Goal: Information Seeking & Learning: Learn about a topic

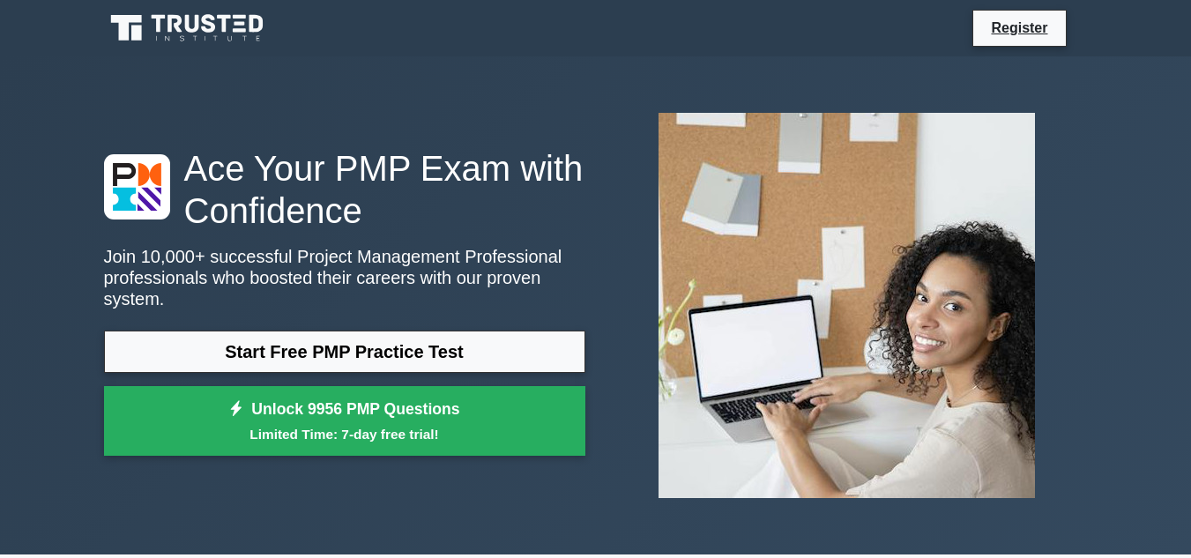
click at [454, 340] on link "Start Free PMP Practice Test" at bounding box center [344, 351] width 481 height 42
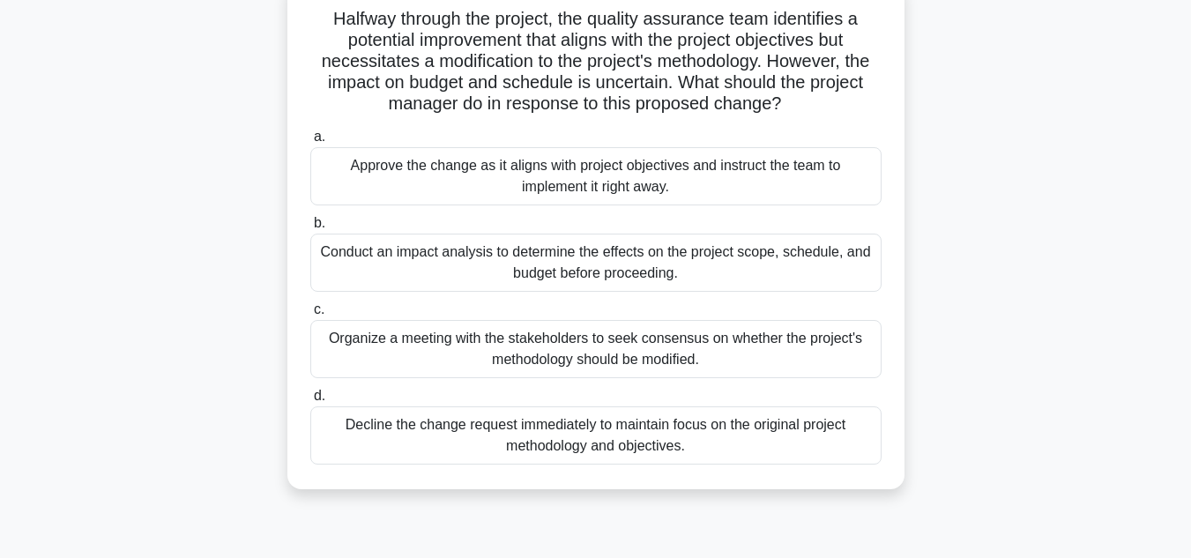
scroll to position [112, 0]
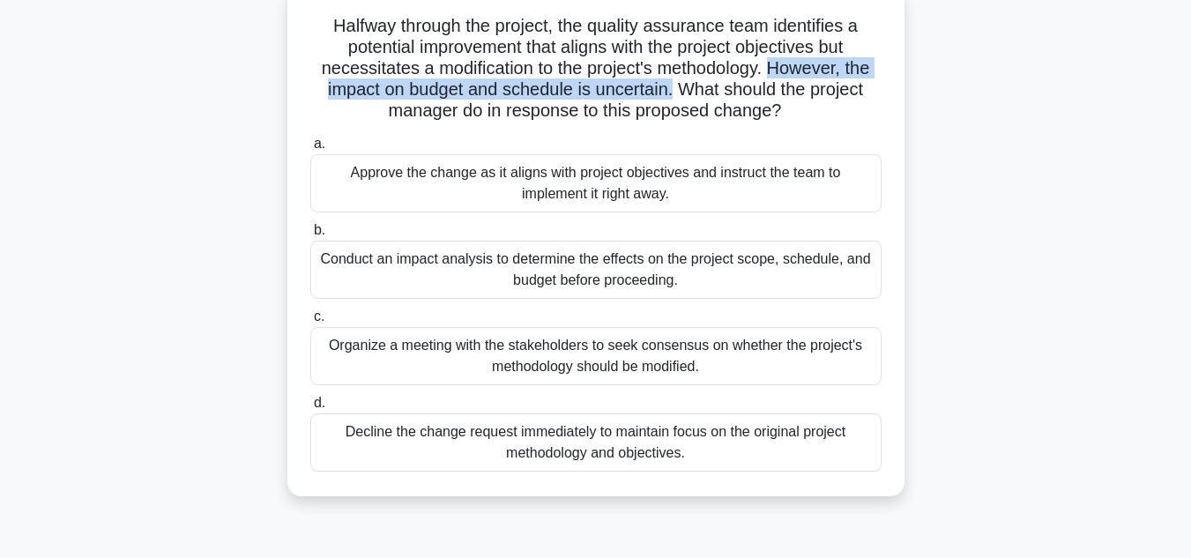
drag, startPoint x: 776, startPoint y: 67, endPoint x: 673, endPoint y: 100, distance: 108.1
click at [673, 100] on h5 "Halfway through the project, the quality assurance team identifies a potential …" at bounding box center [595, 69] width 575 height 108
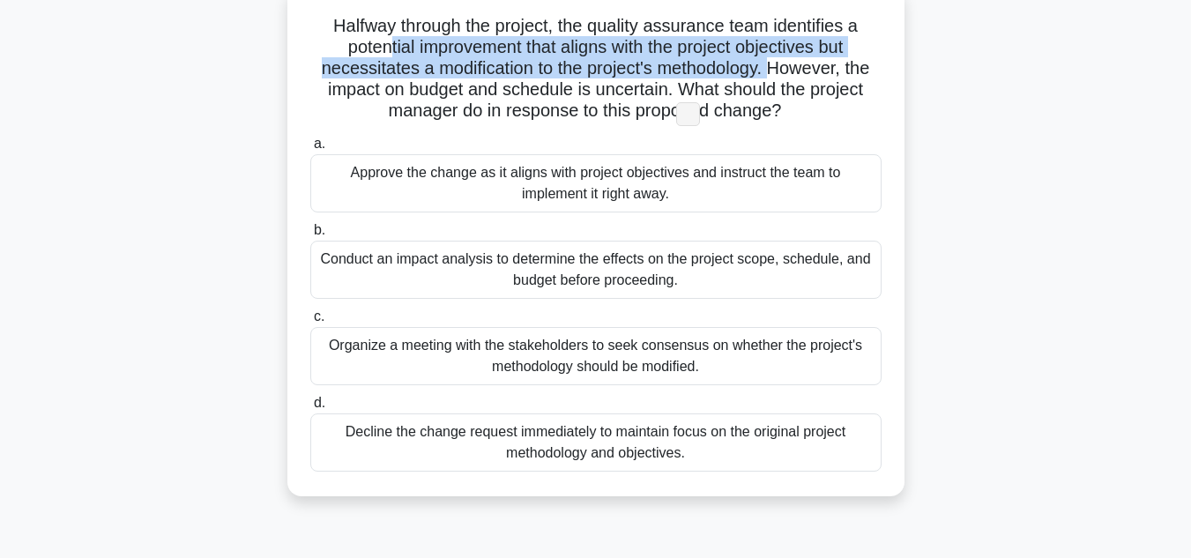
drag, startPoint x: 393, startPoint y: 50, endPoint x: 774, endPoint y: 71, distance: 381.3
click at [774, 71] on h5 "Halfway through the project, the quality assurance team identifies a potential …" at bounding box center [595, 69] width 575 height 108
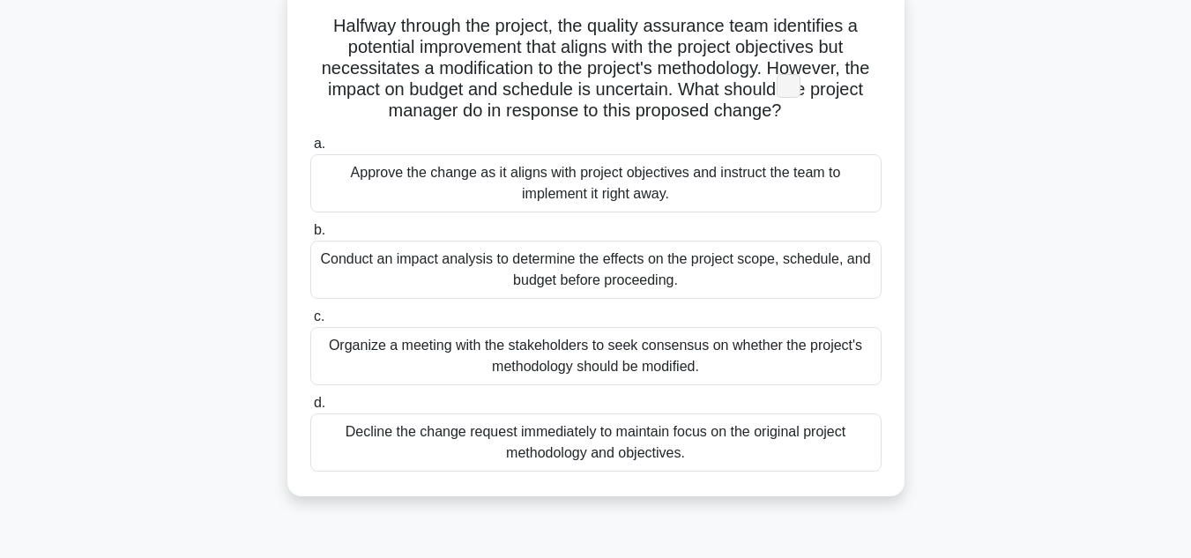
click at [842, 129] on div "Halfway through the project, the quality assurance team identifies a potential …" at bounding box center [595, 241] width 603 height 495
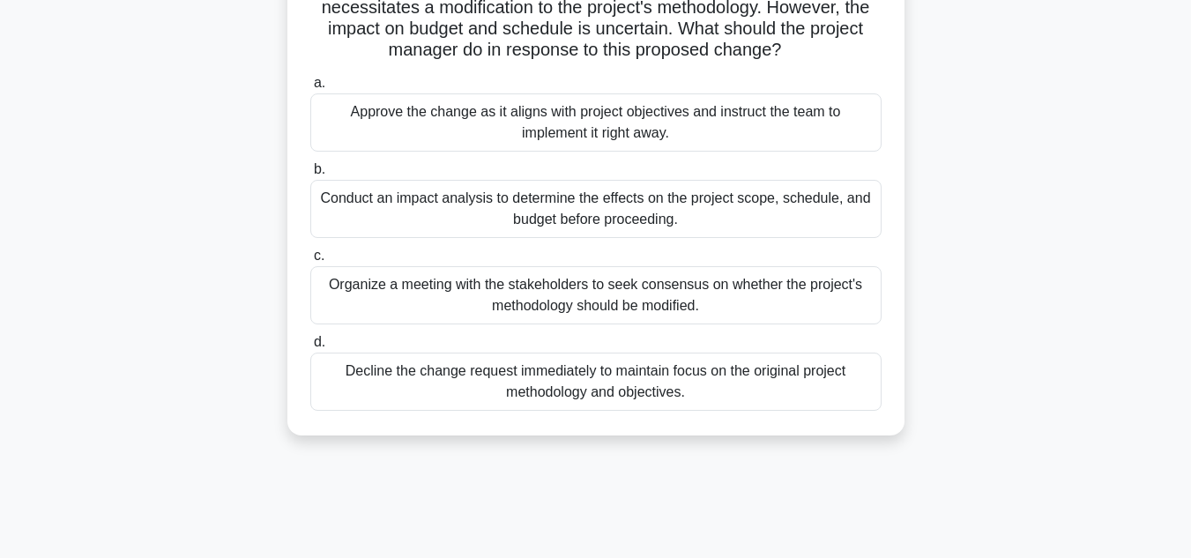
scroll to position [189, 0]
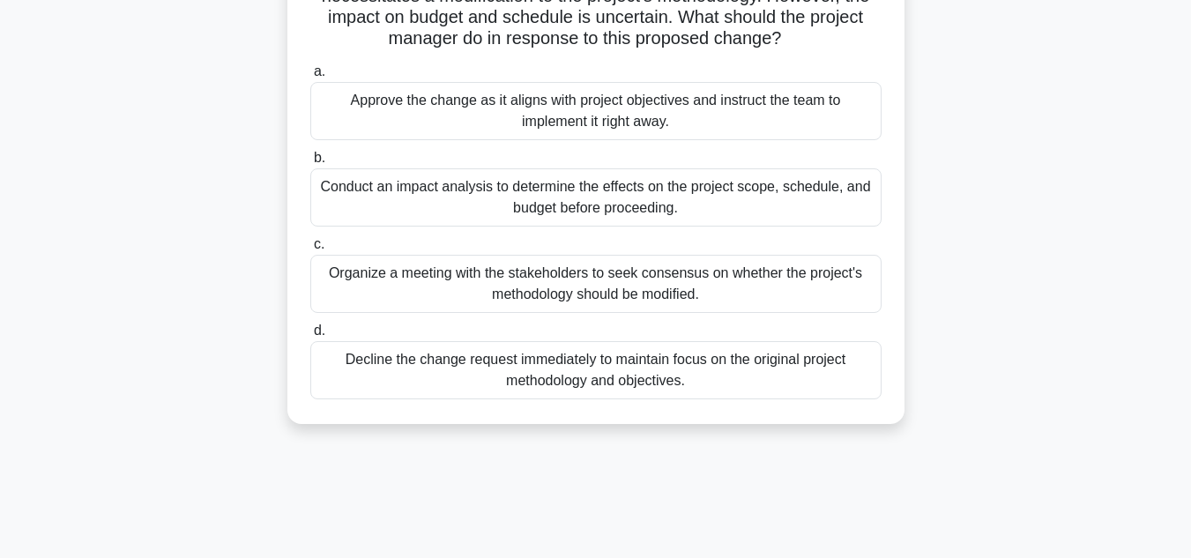
click at [993, 285] on div "Halfway through the project, the quality assurance team identifies a potential …" at bounding box center [595, 180] width 1005 height 531
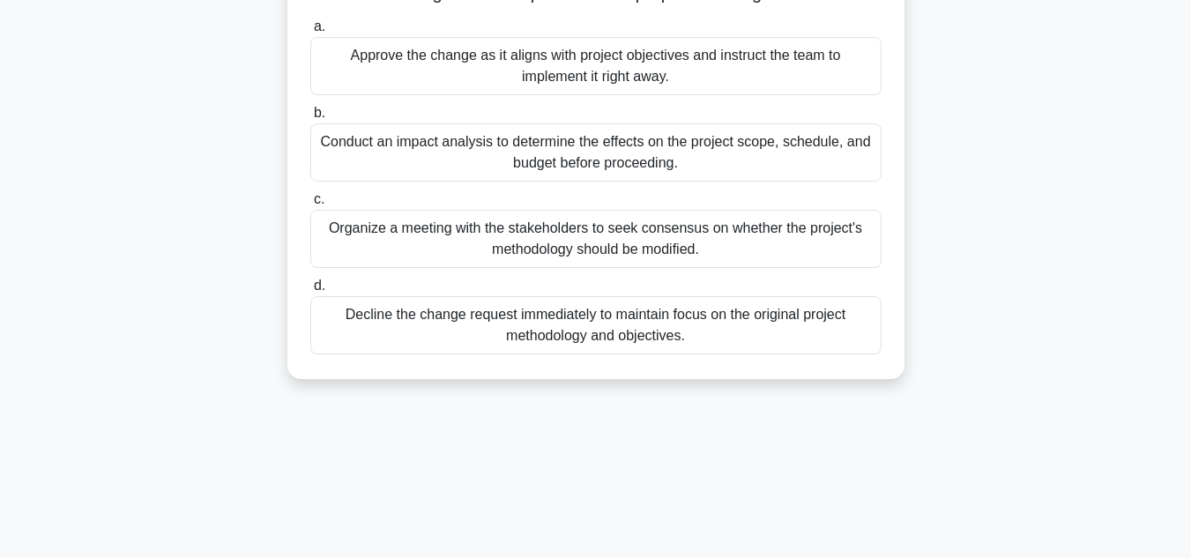
scroll to position [235, 0]
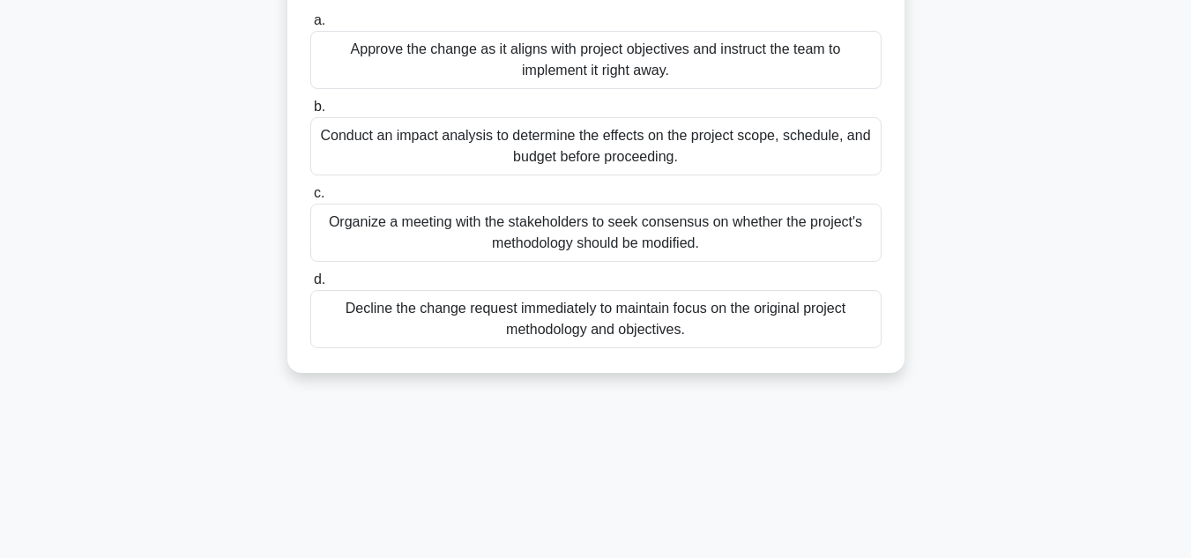
click at [619, 145] on div "Conduct an impact analysis to determine the effects on the project scope, sched…" at bounding box center [595, 146] width 571 height 58
click at [310, 113] on input "b. Conduct an impact analysis to determine the effects on the project scope, sc…" at bounding box center [310, 106] width 0 height 11
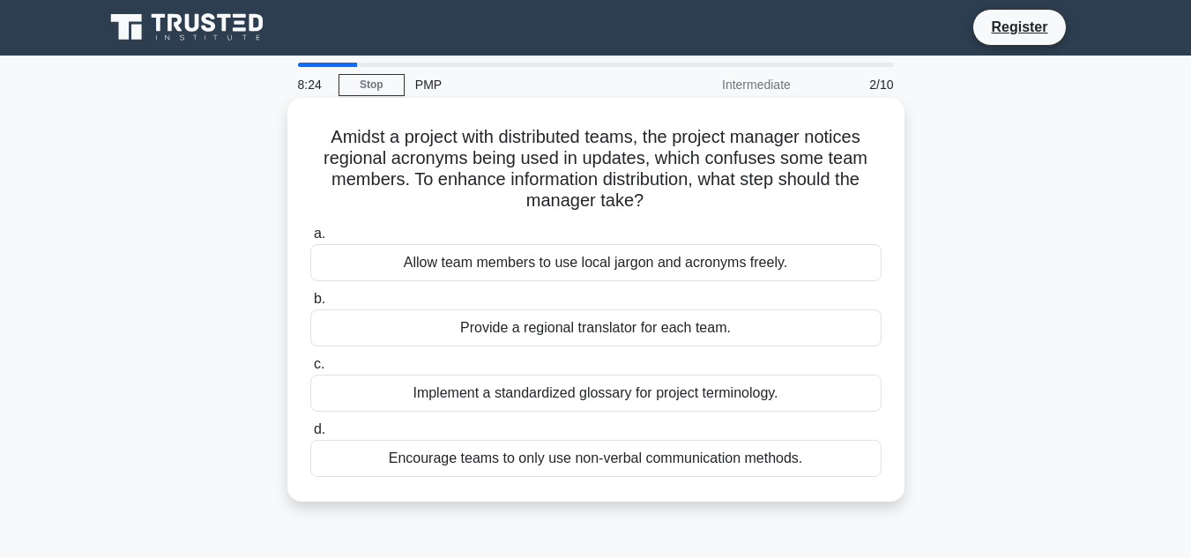
scroll to position [0, 0]
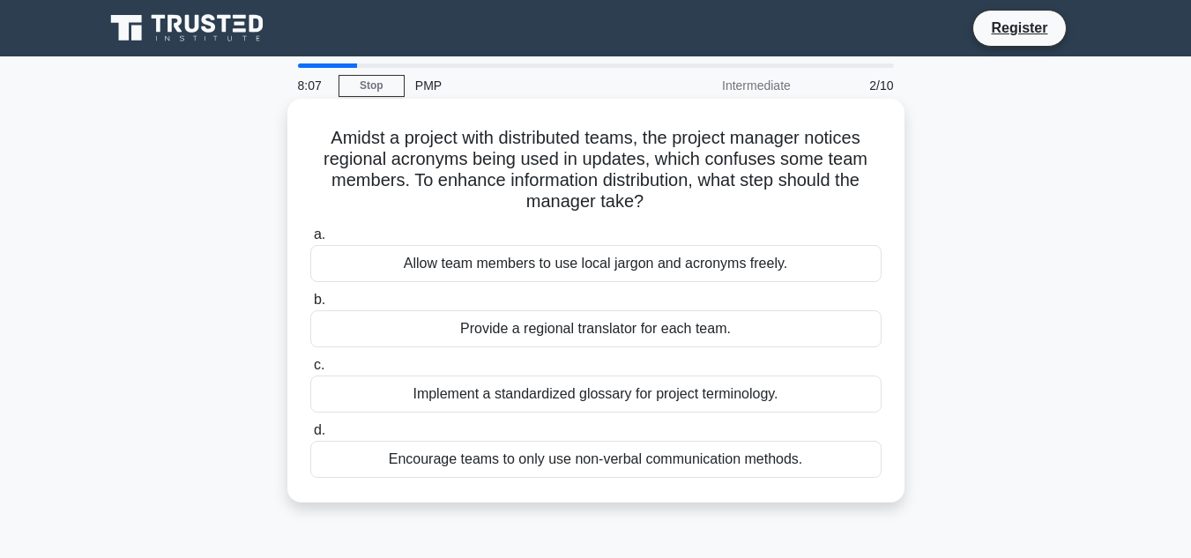
drag, startPoint x: 328, startPoint y: 139, endPoint x: 775, endPoint y: 204, distance: 451.4
click at [775, 204] on h5 "Amidst a project with distributed teams, the project manager notices regional a…" at bounding box center [595, 170] width 575 height 86
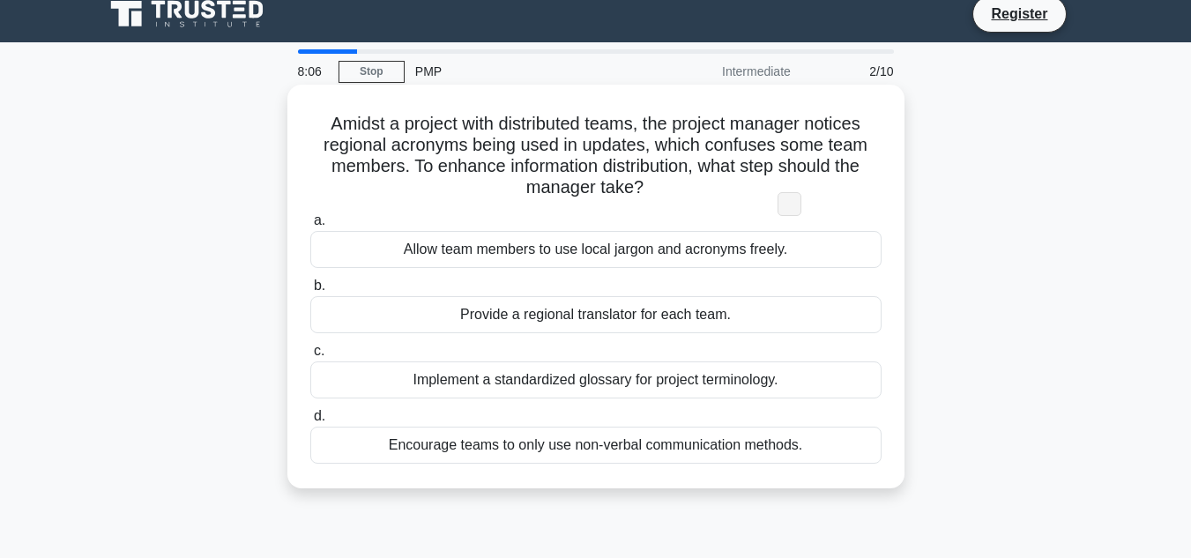
scroll to position [18, 0]
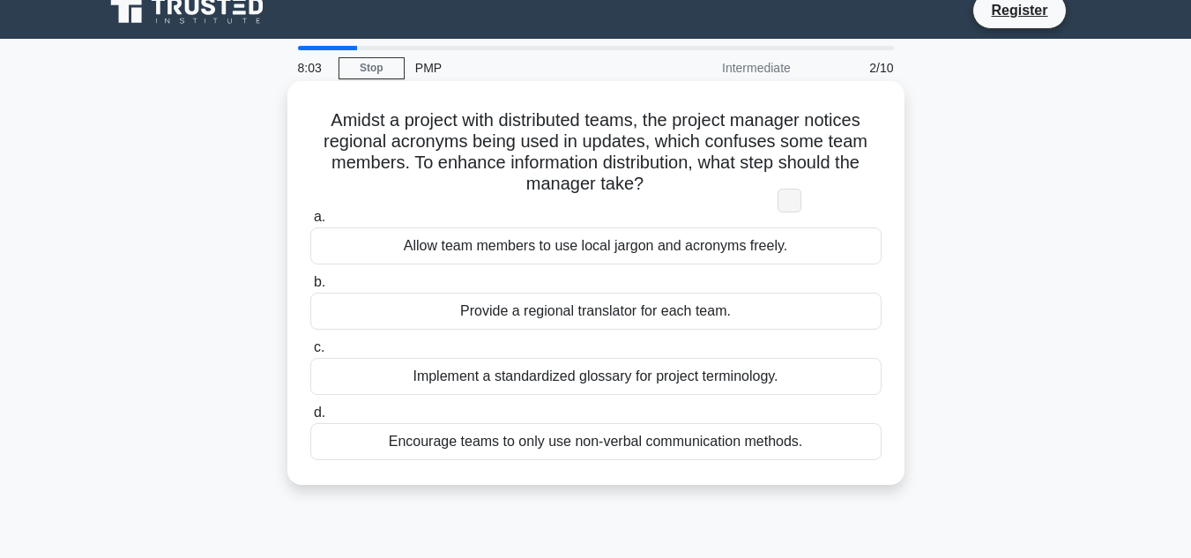
click at [639, 278] on label "b. Provide a regional translator for each team." at bounding box center [595, 300] width 571 height 58
click at [310, 278] on input "b. Provide a regional translator for each team." at bounding box center [310, 282] width 0 height 11
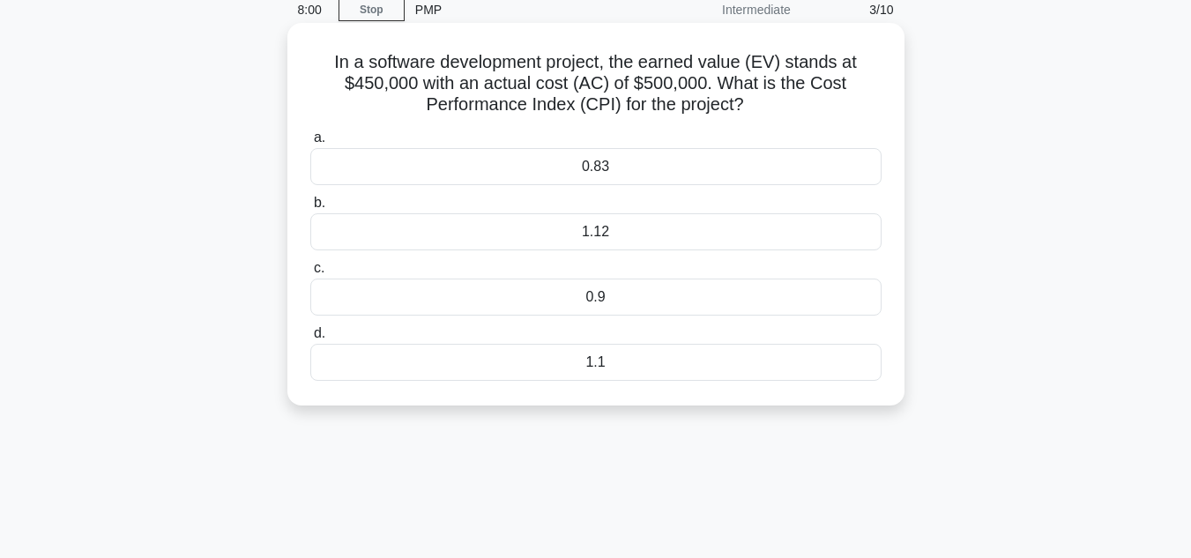
scroll to position [0, 0]
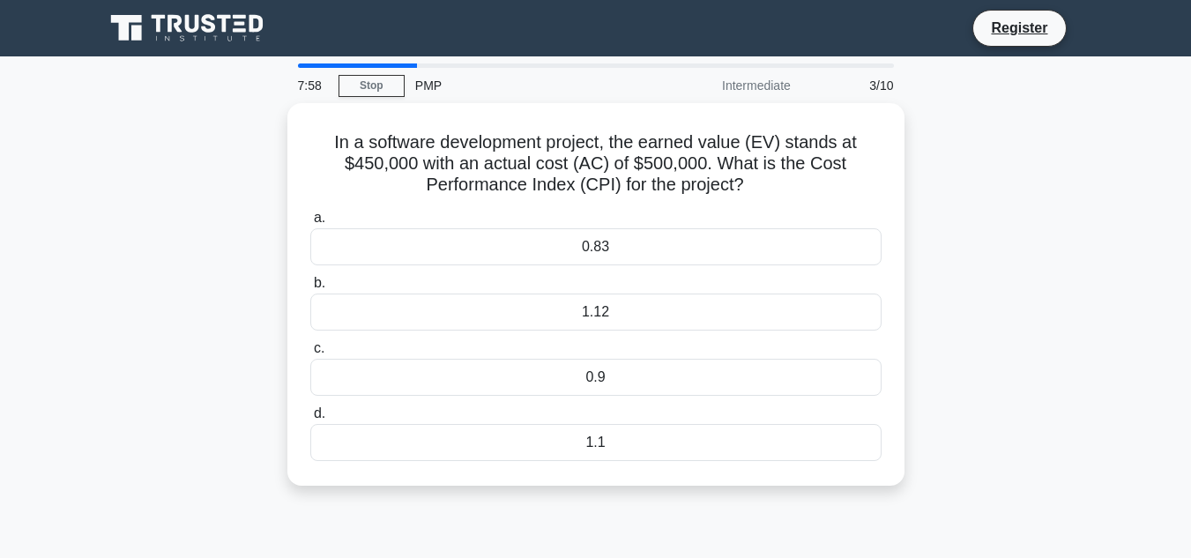
click at [404, 66] on div at bounding box center [357, 65] width 119 height 4
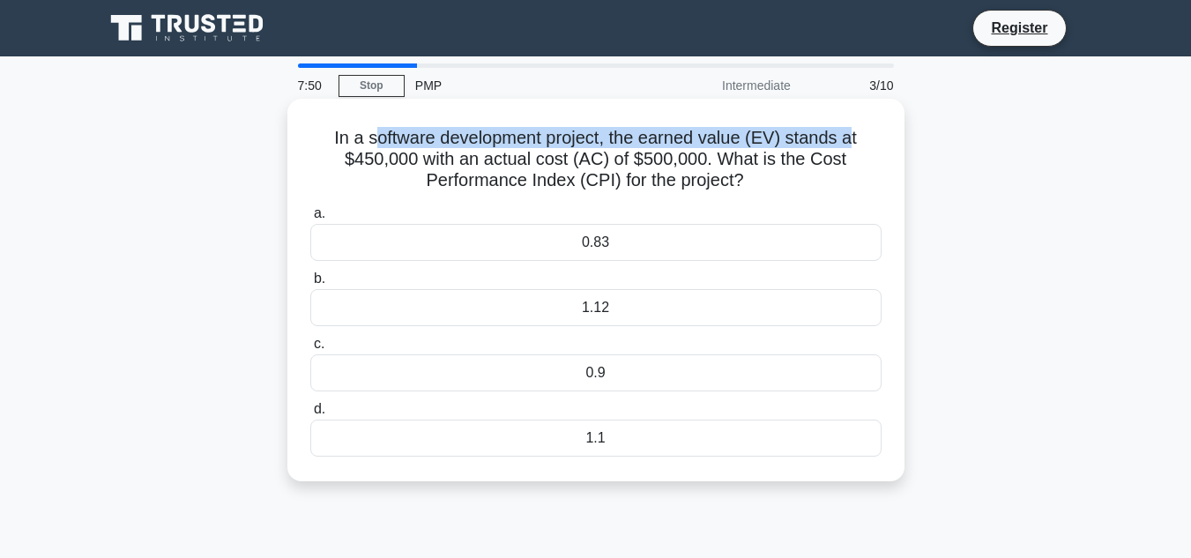
drag, startPoint x: 369, startPoint y: 138, endPoint x: 855, endPoint y: 143, distance: 485.6
click at [855, 143] on h5 "In a software development project, the earned value (EV) stands at $450,000 wit…" at bounding box center [595, 159] width 575 height 65
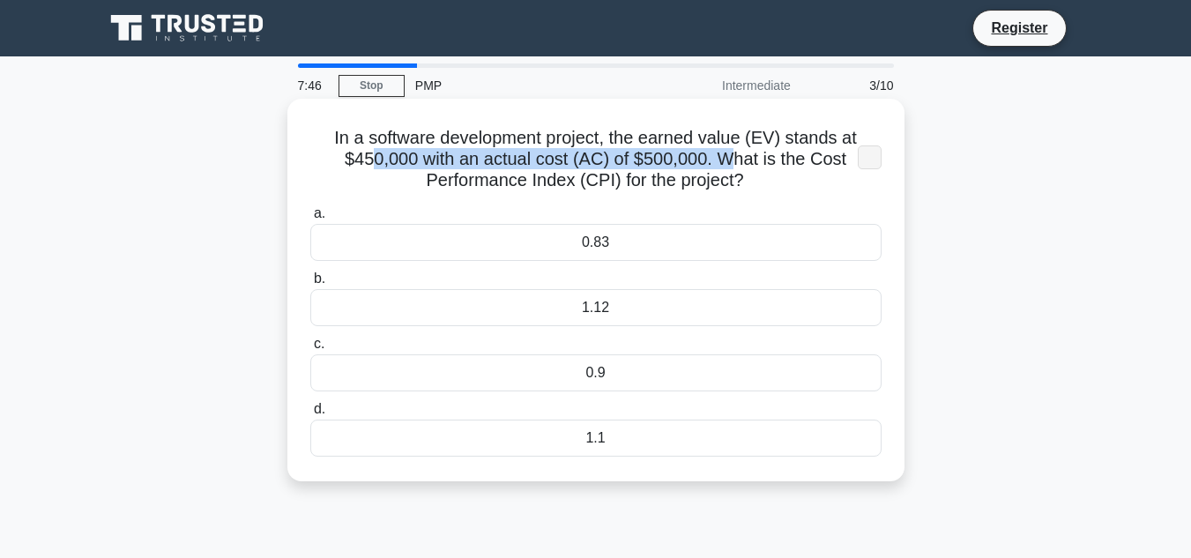
drag, startPoint x: 375, startPoint y: 159, endPoint x: 730, endPoint y: 153, distance: 354.3
click at [730, 153] on h5 "In a software development project, the earned value (EV) stands at $450,000 wit…" at bounding box center [595, 159] width 575 height 65
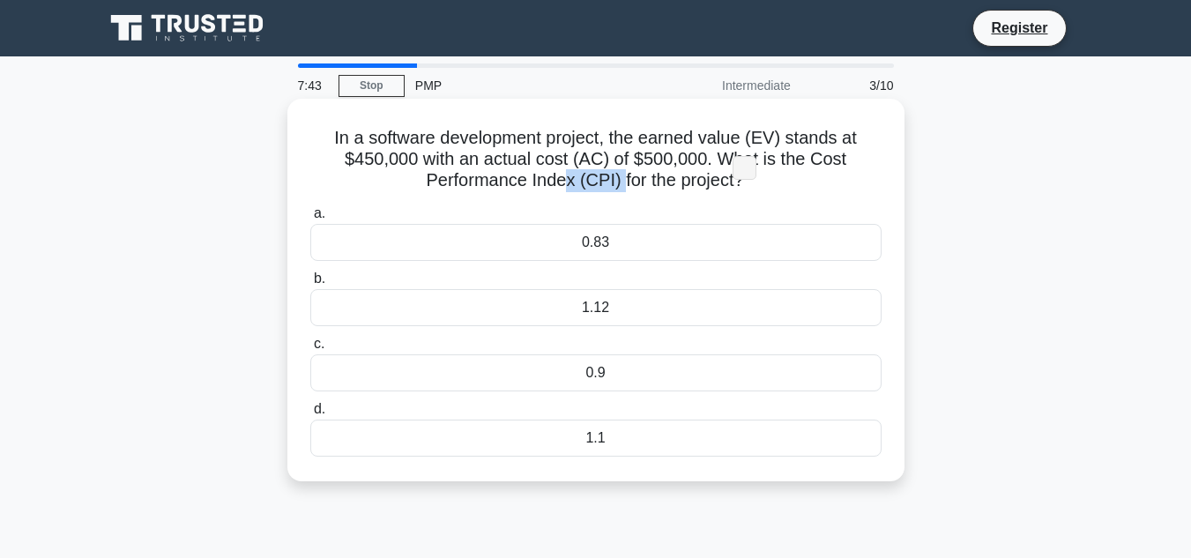
drag, startPoint x: 569, startPoint y: 178, endPoint x: 619, endPoint y: 176, distance: 49.4
click at [619, 176] on h5 "In a software development project, the earned value (EV) stands at $450,000 wit…" at bounding box center [595, 159] width 575 height 65
click at [722, 307] on div "1.12" at bounding box center [595, 307] width 571 height 37
click at [310, 285] on input "b. 1.12" at bounding box center [310, 278] width 0 height 11
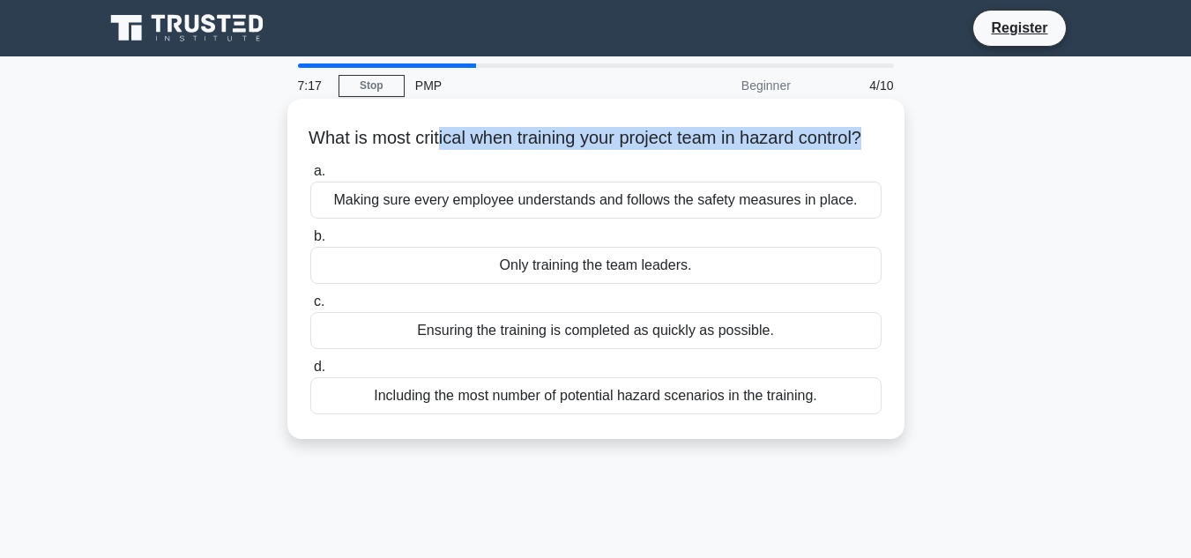
drag, startPoint x: 447, startPoint y: 137, endPoint x: 899, endPoint y: 130, distance: 452.2
click at [899, 130] on div "What is most critical when training your project team in hazard control? .spinn…" at bounding box center [595, 269] width 617 height 340
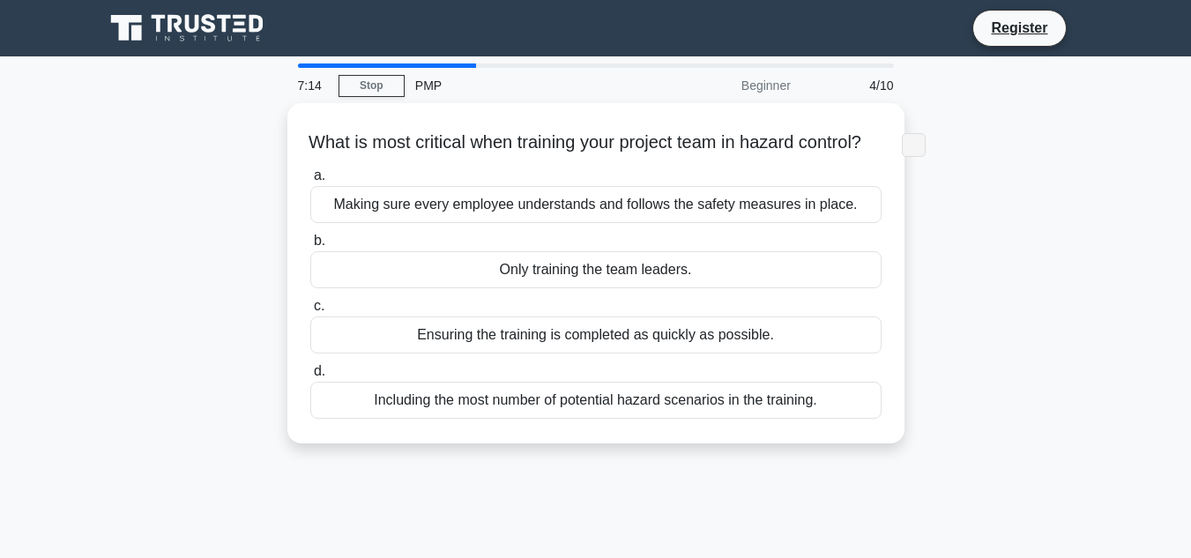
click at [63, 232] on main "7:14 Stop PMP Beginner 4/10 What is most critical when training your project te…" at bounding box center [595, 503] width 1191 height 895
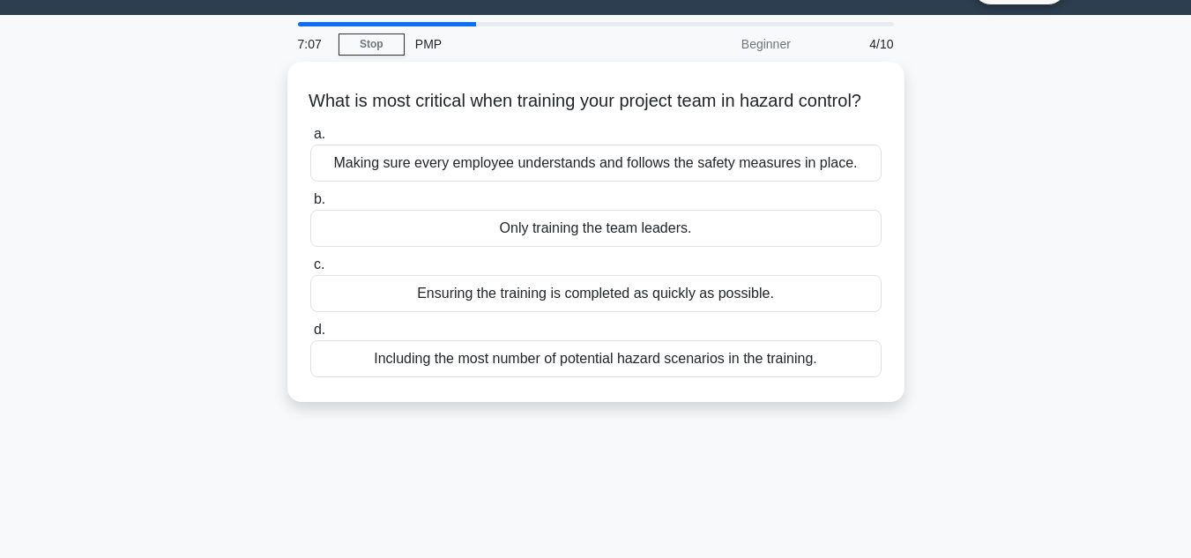
scroll to position [44, 0]
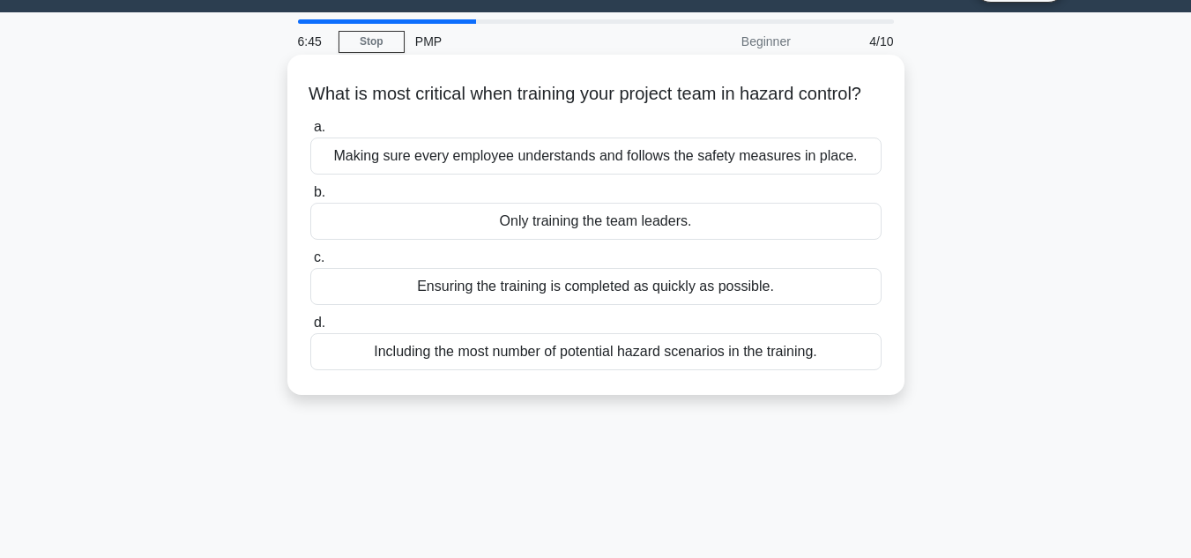
click at [748, 174] on div "Making sure every employee understands and follows the safety measures in place." at bounding box center [595, 155] width 571 height 37
click at [310, 133] on input "a. Making sure every employee understands and follows the safety measures in pl…" at bounding box center [310, 127] width 0 height 11
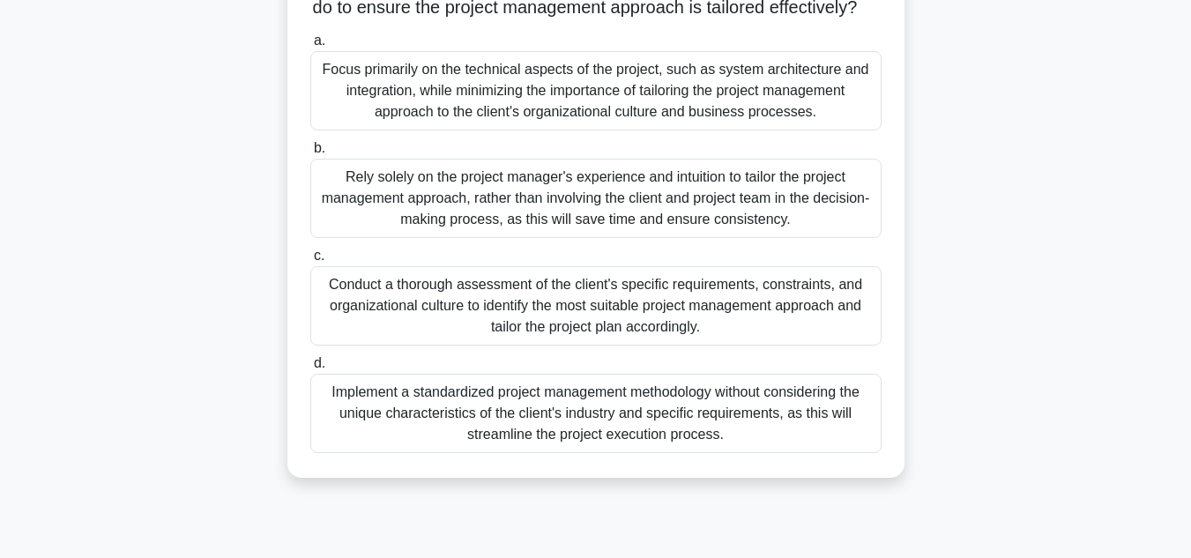
scroll to position [238, 0]
click at [400, 310] on div "Conduct a thorough assessment of the client's specific requirements, constraint…" at bounding box center [595, 303] width 571 height 79
click at [310, 260] on input "c. Conduct a thorough assessment of the client's specific requirements, constra…" at bounding box center [310, 254] width 0 height 11
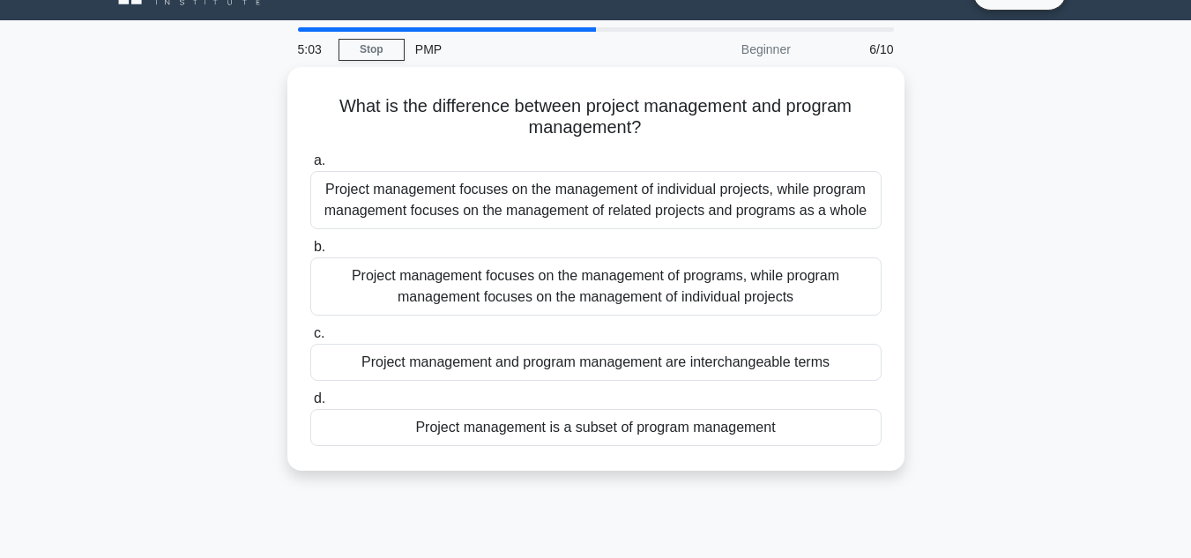
scroll to position [0, 0]
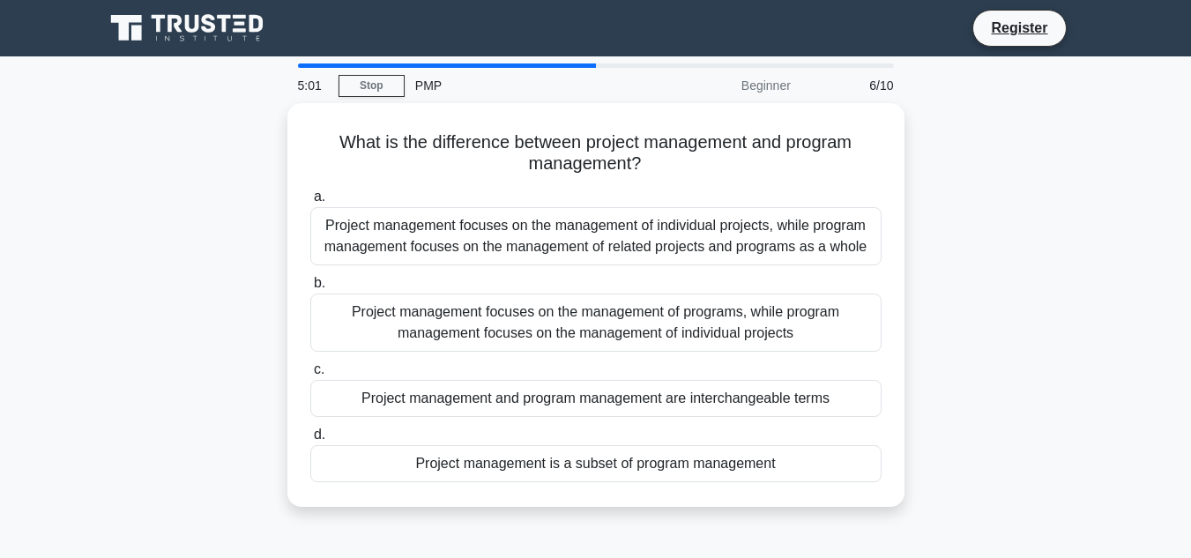
click at [136, 240] on div "What is the difference between project management and program management? .spin…" at bounding box center [595, 315] width 1005 height 425
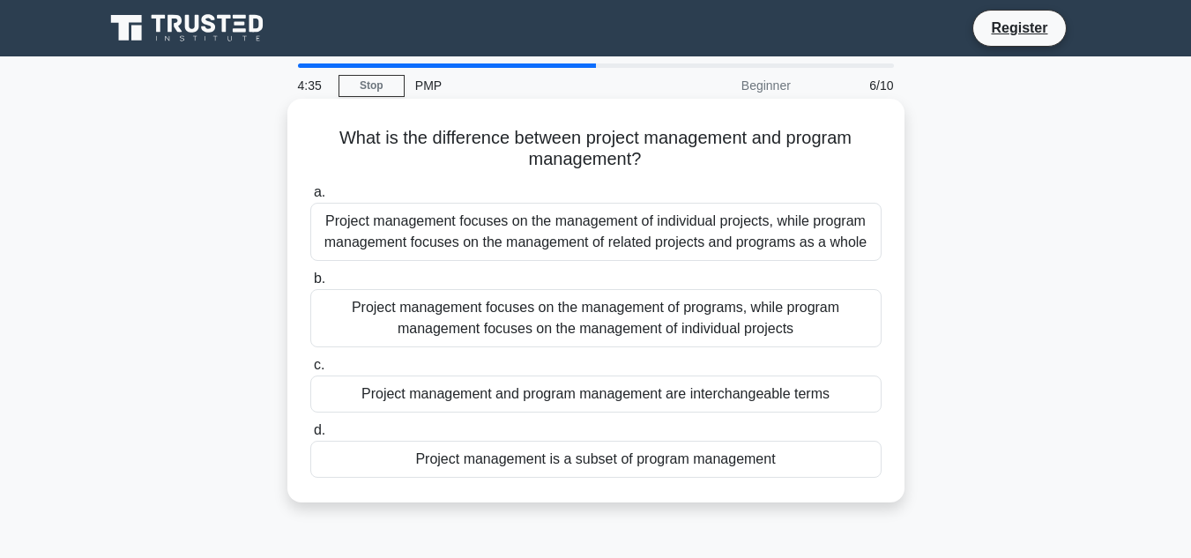
click at [357, 252] on div "Project management focuses on the management of individual projects, while prog…" at bounding box center [595, 232] width 571 height 58
click at [310, 198] on input "a. Project management focuses on the management of individual projects, while p…" at bounding box center [310, 192] width 0 height 11
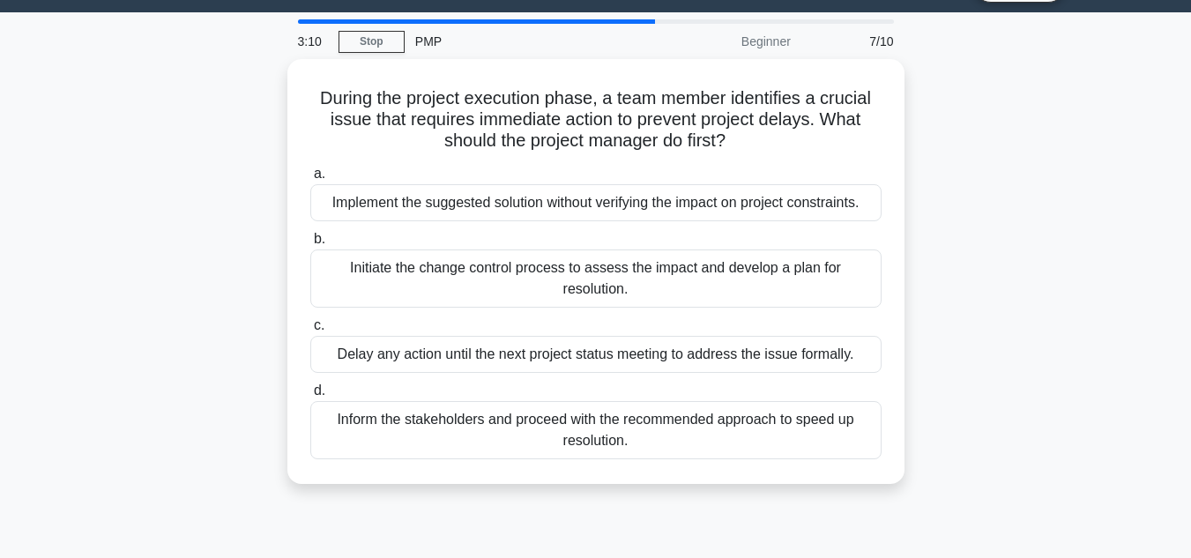
scroll to position [47, 0]
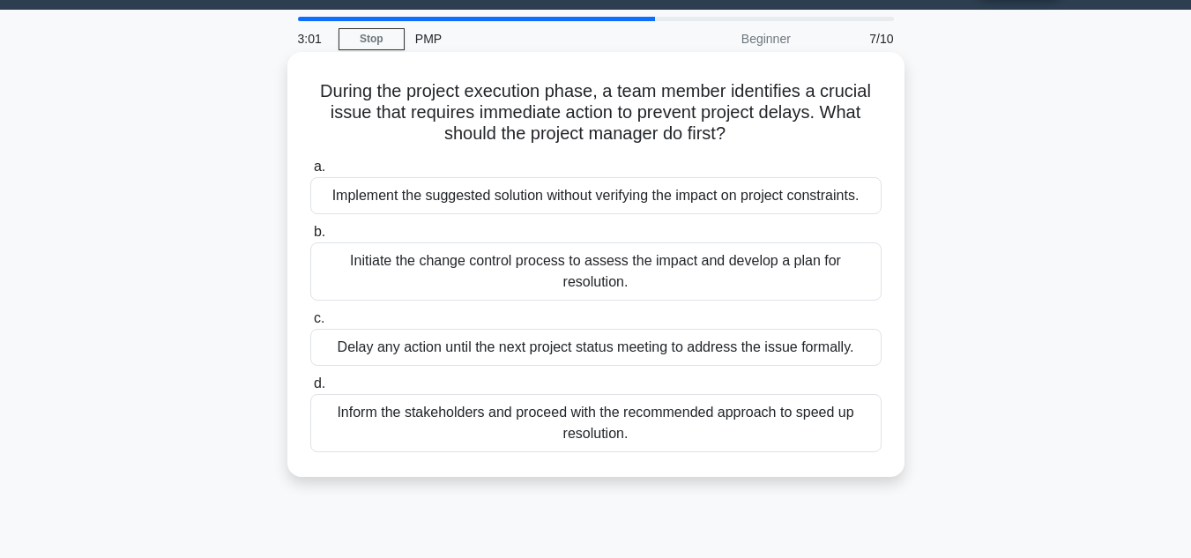
click at [412, 271] on div "Initiate the change control process to assess the impact and develop a plan for…" at bounding box center [595, 271] width 571 height 58
click at [310, 238] on input "b. Initiate the change control process to assess the impact and develop a plan …" at bounding box center [310, 231] width 0 height 11
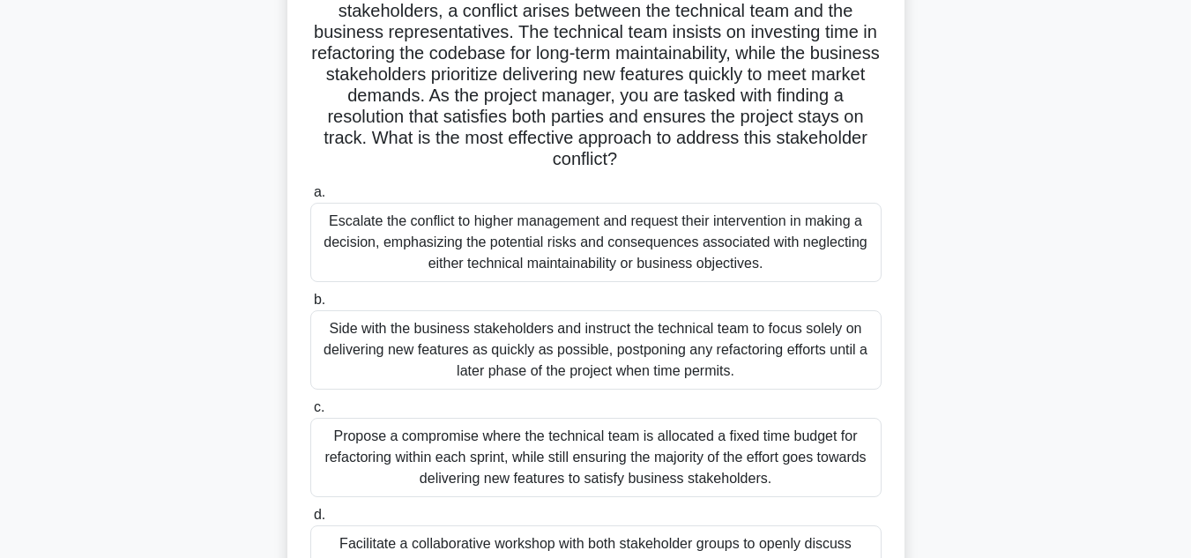
scroll to position [138, 0]
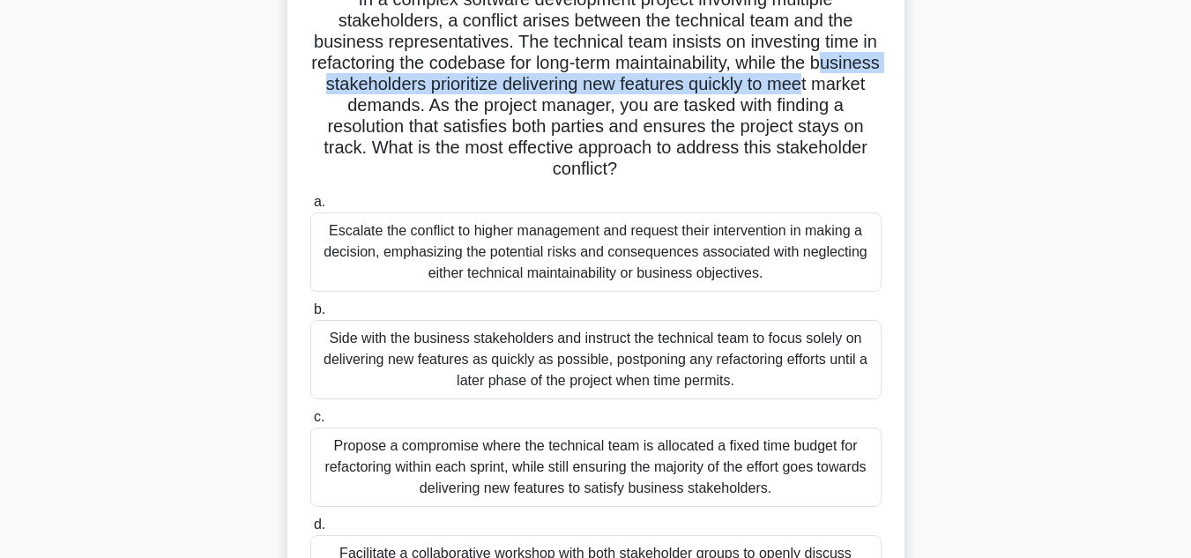
drag, startPoint x: 323, startPoint y: 86, endPoint x: 875, endPoint y: 80, distance: 551.7
click at [875, 80] on h5 "In a complex software development project involving multiple stakeholders, a co…" at bounding box center [595, 85] width 575 height 192
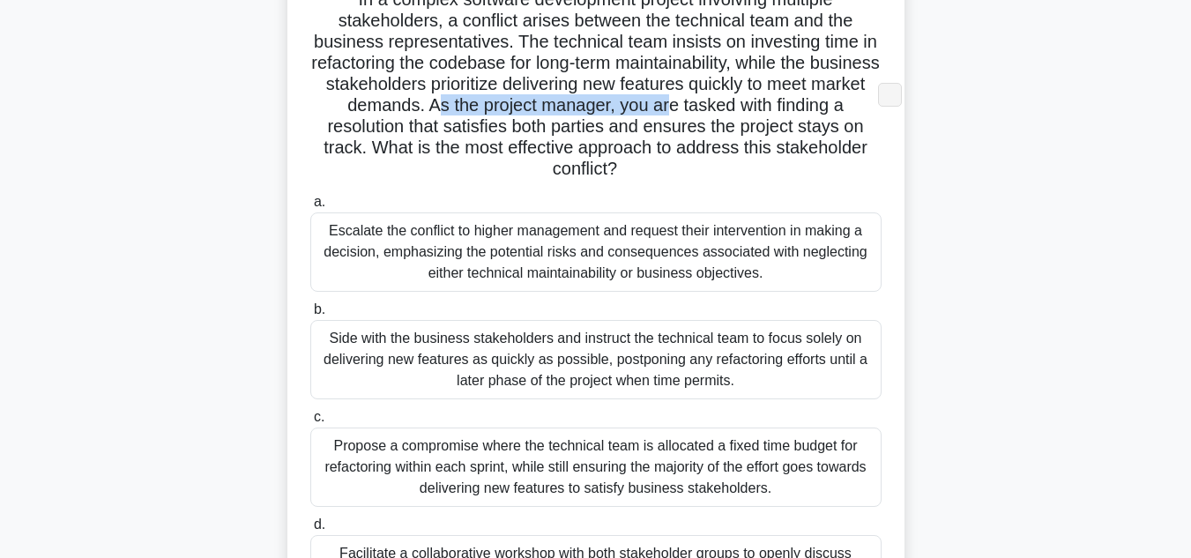
drag, startPoint x: 461, startPoint y: 107, endPoint x: 700, endPoint y: 111, distance: 238.9
click at [700, 111] on h5 "In a complex software development project involving multiple stakeholders, a co…" at bounding box center [595, 85] width 575 height 192
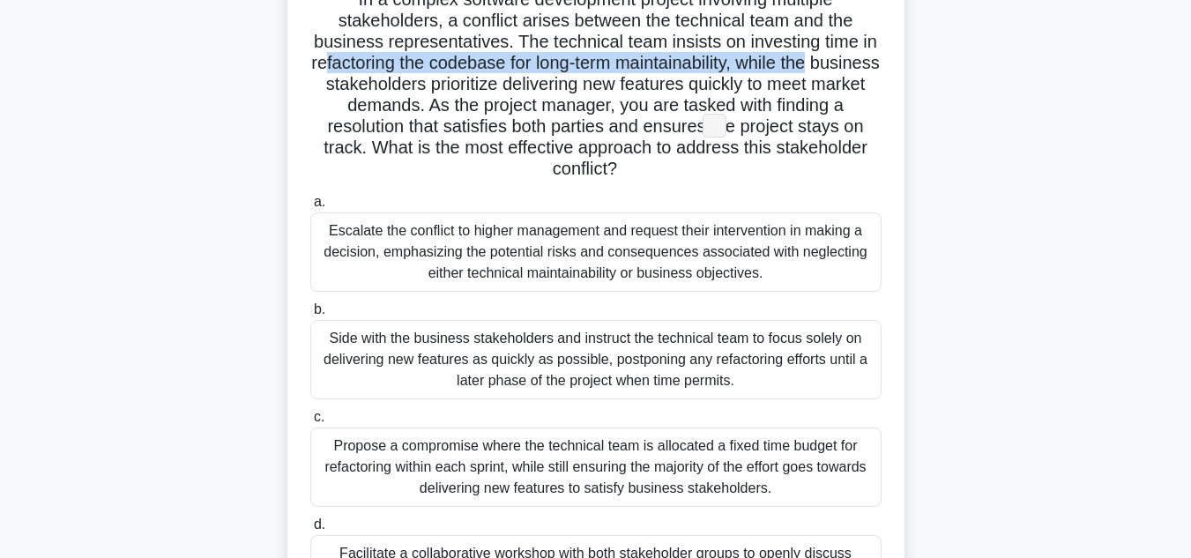
drag, startPoint x: 354, startPoint y: 63, endPoint x: 856, endPoint y: 69, distance: 501.5
click at [856, 69] on h5 "In a complex software development project involving multiple stakeholders, a co…" at bounding box center [595, 85] width 575 height 192
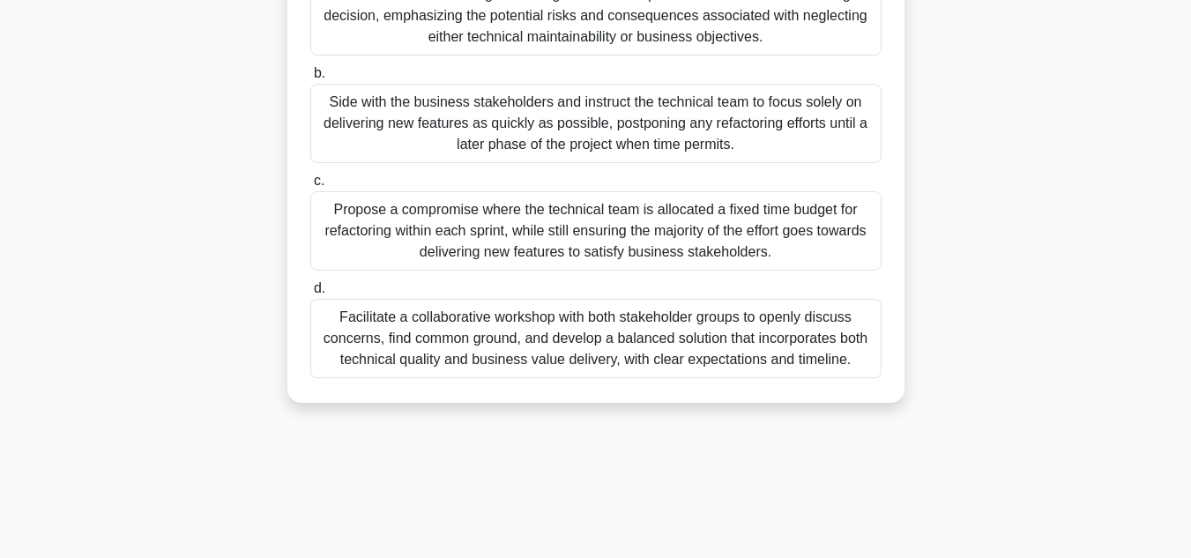
scroll to position [394, 0]
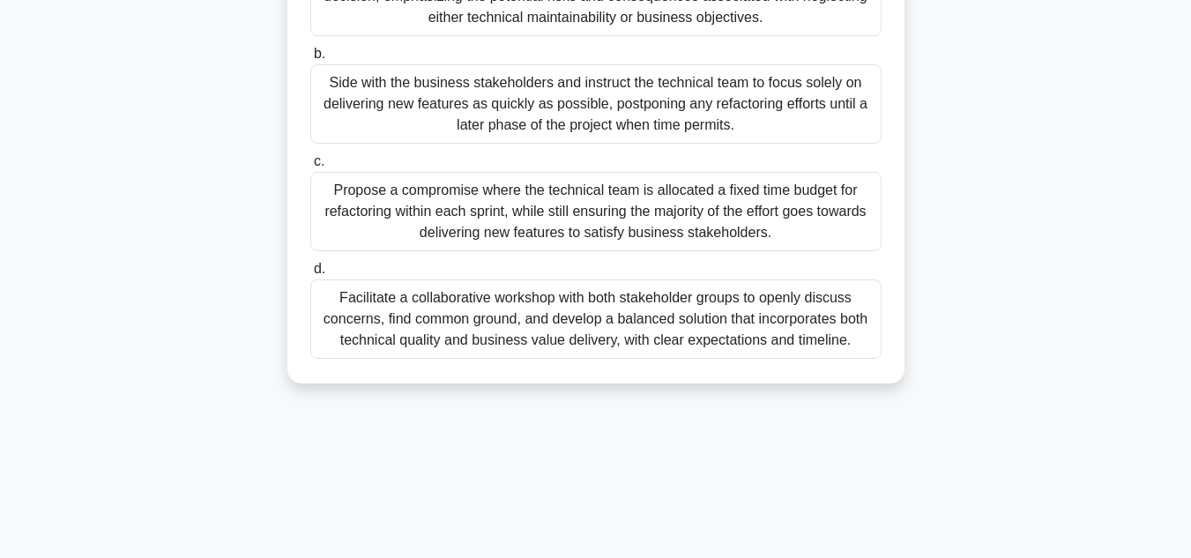
click at [567, 310] on div "Facilitate a collaborative workshop with both stakeholder groups to openly disc…" at bounding box center [595, 318] width 571 height 79
click at [310, 275] on input "d. Facilitate a collaborative workshop with both stakeholder groups to openly d…" at bounding box center [310, 269] width 0 height 11
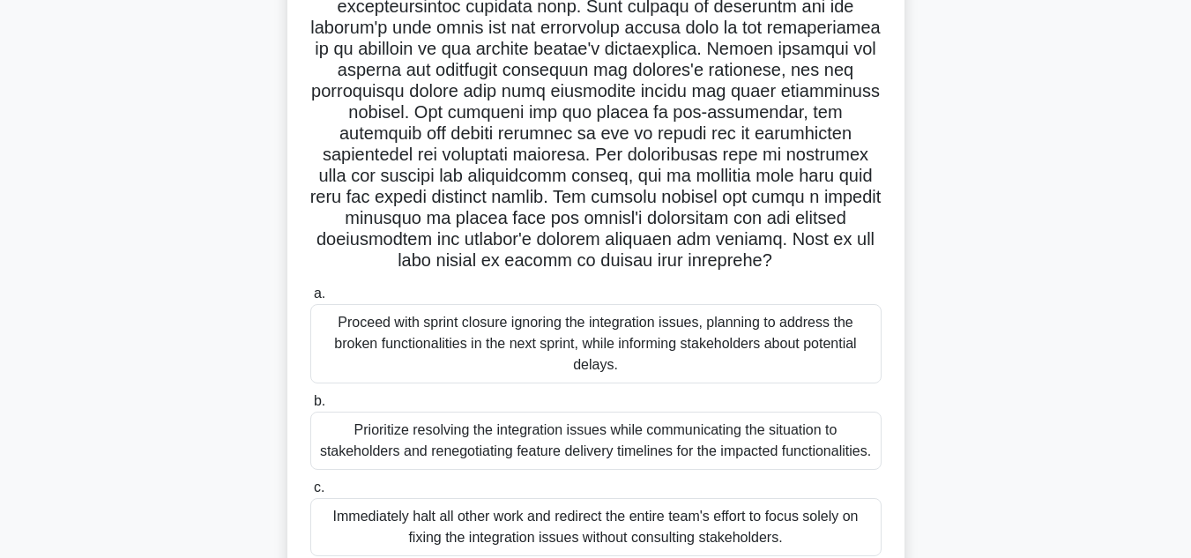
scroll to position [200, 0]
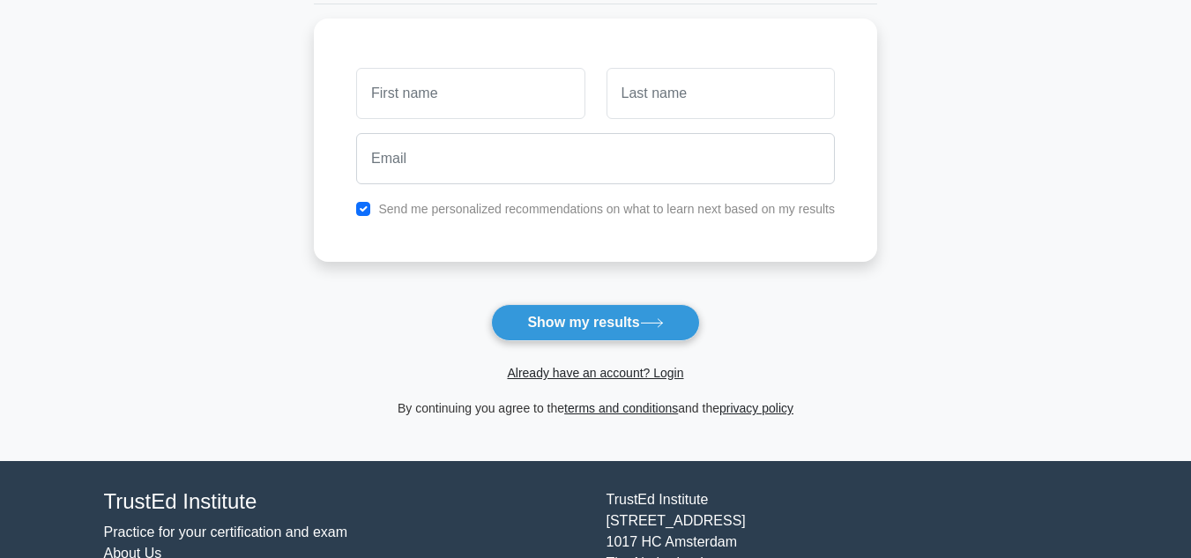
scroll to position [241, 0]
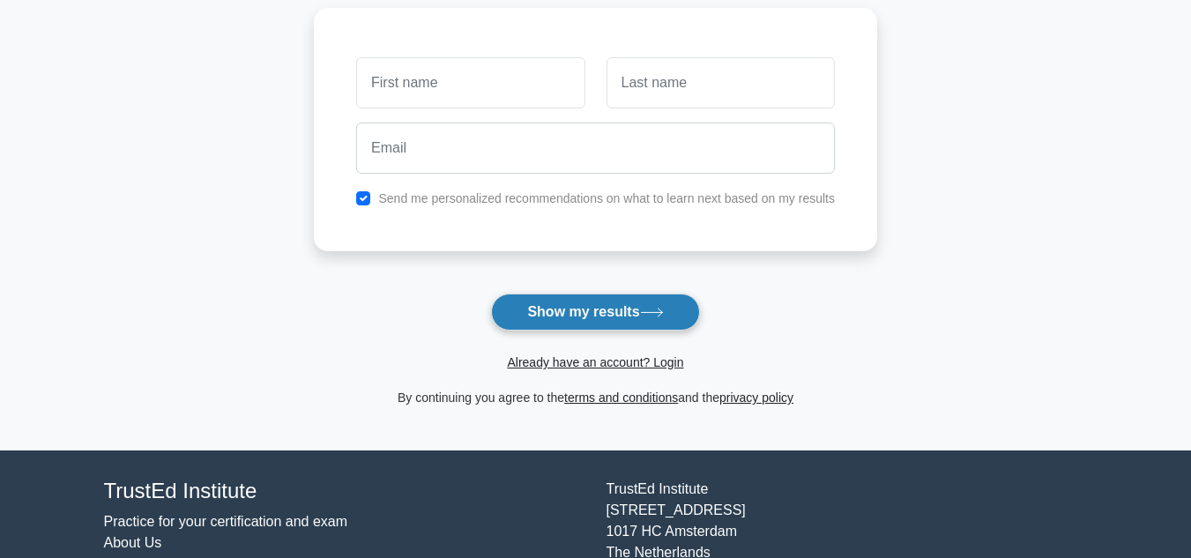
click at [632, 316] on button "Show my results" at bounding box center [595, 311] width 208 height 37
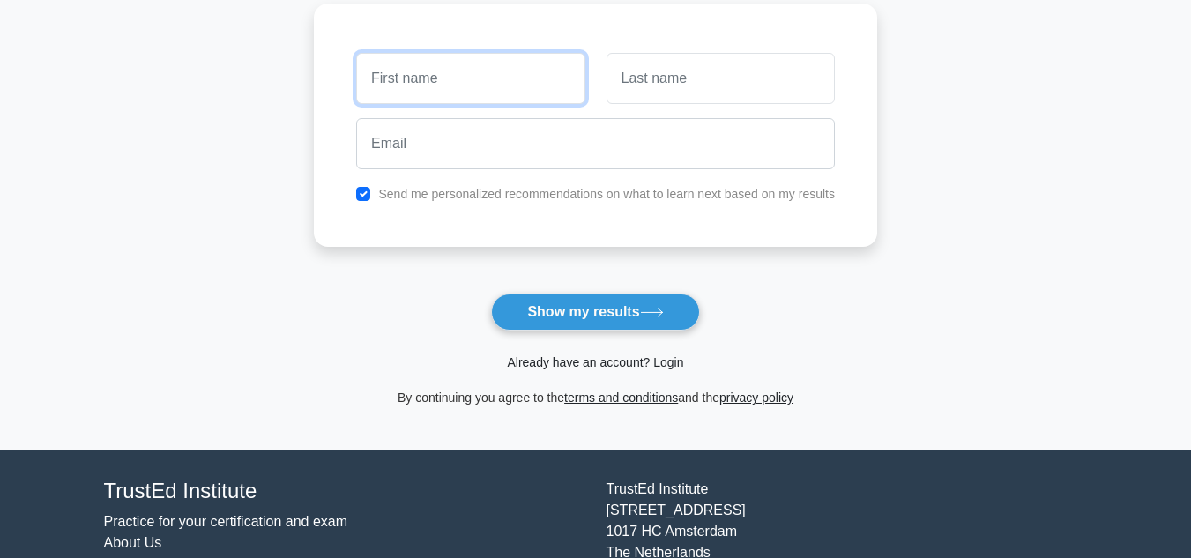
click at [443, 81] on input "text" at bounding box center [470, 78] width 228 height 51
type input "Ashish"
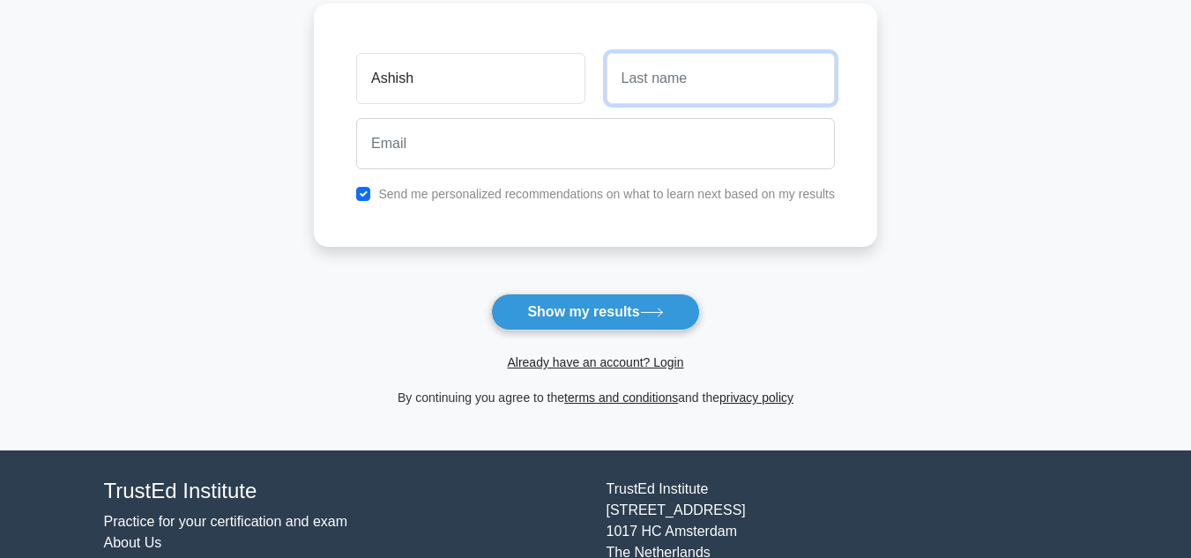
click at [657, 91] on input "text" at bounding box center [720, 78] width 228 height 51
type input "Sharma"
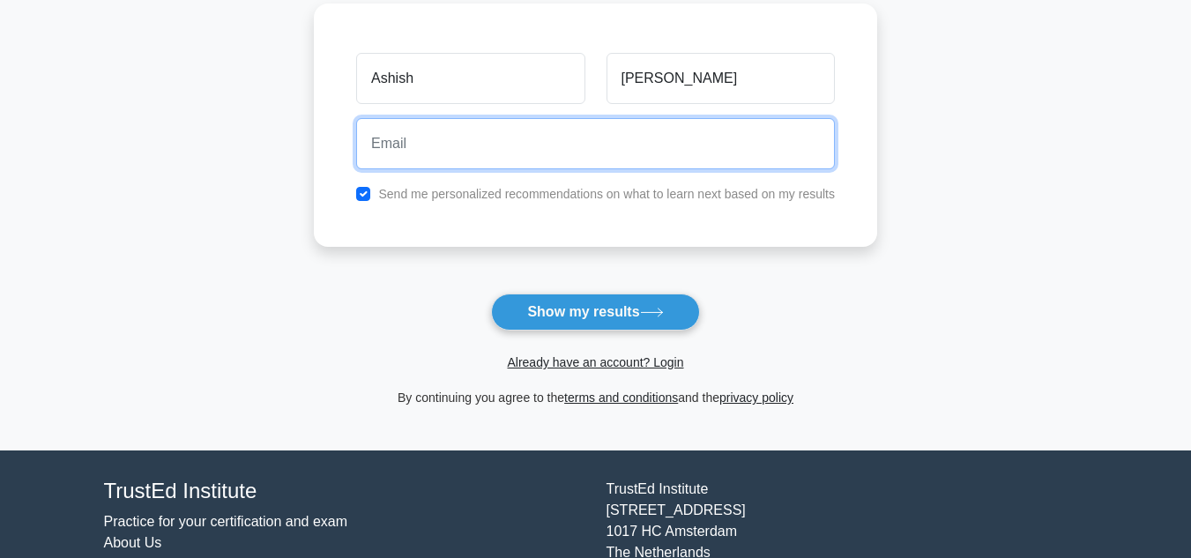
click at [660, 155] on input "email" at bounding box center [595, 143] width 479 height 51
type input "sharmashish1419@gmail.com"
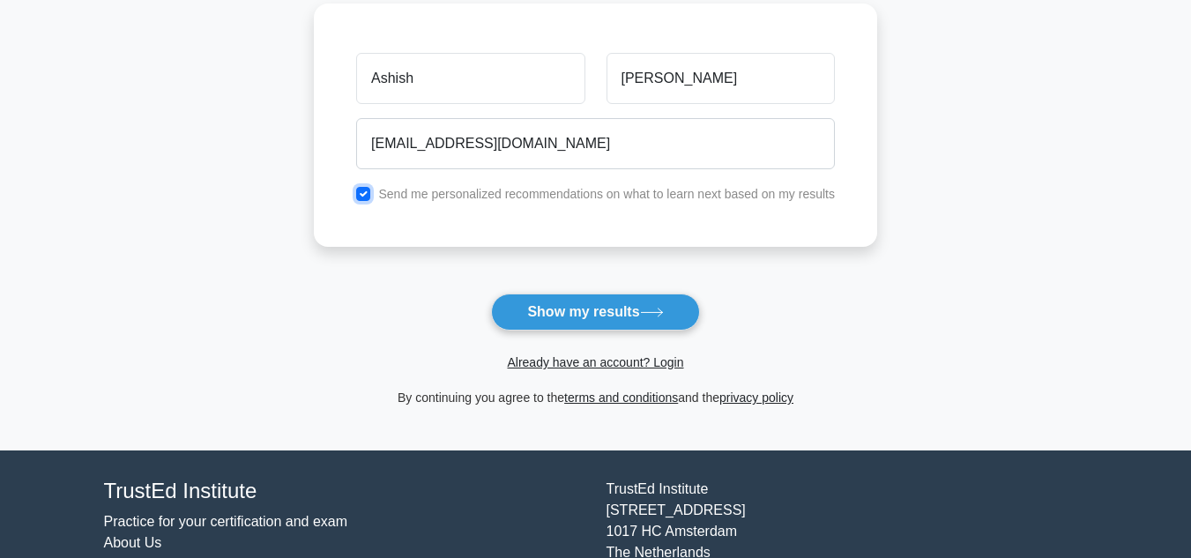
click at [360, 191] on input "checkbox" at bounding box center [363, 194] width 14 height 14
checkbox input "false"
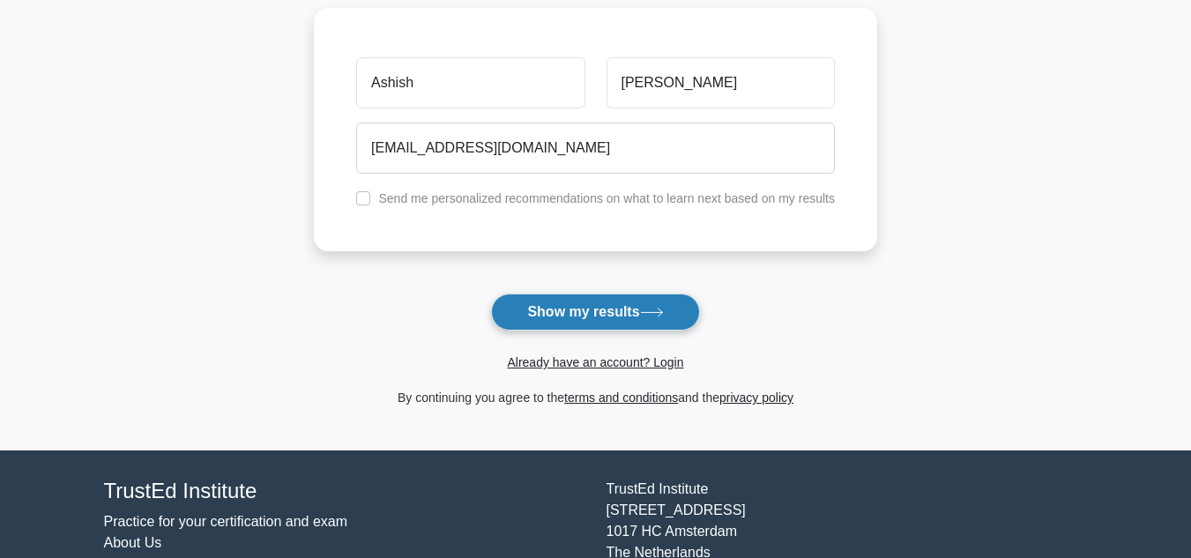
click at [614, 310] on button "Show my results" at bounding box center [595, 311] width 208 height 37
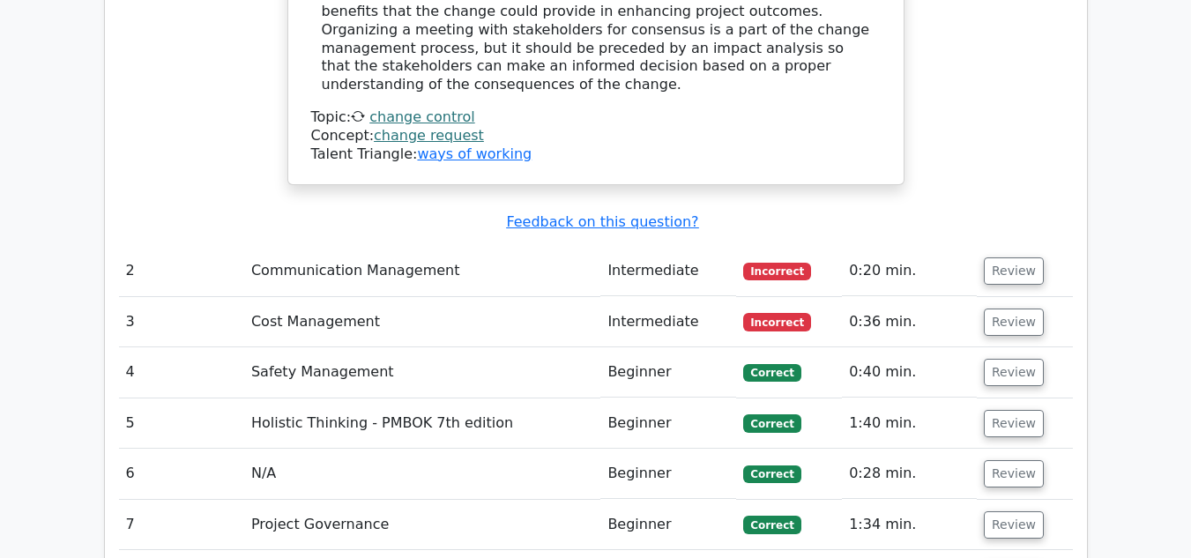
scroll to position [2373, 0]
click at [1008, 256] on button "Review" at bounding box center [1014, 269] width 60 height 27
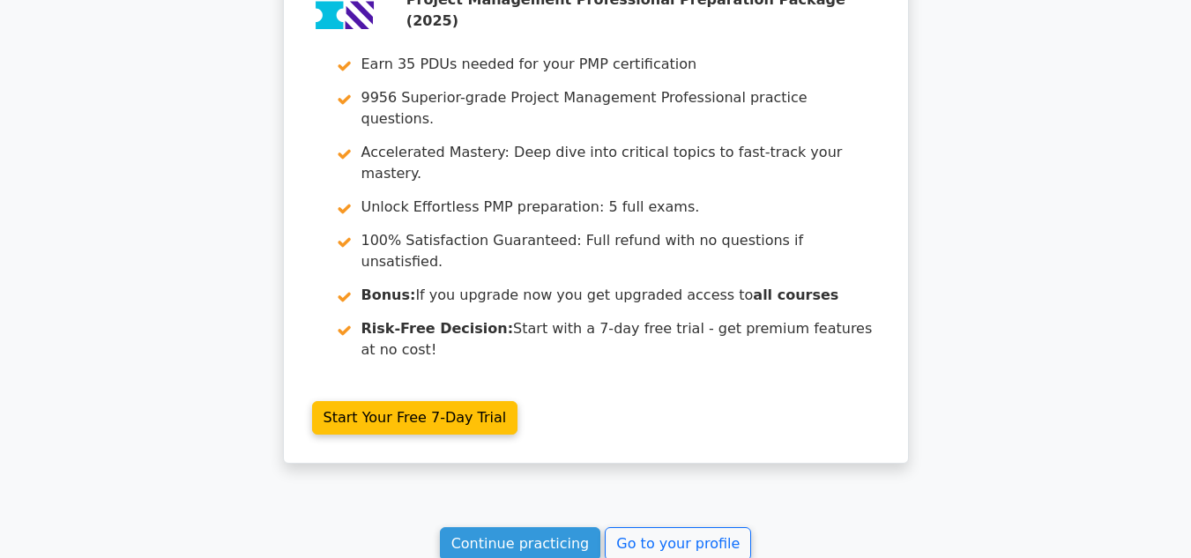
scroll to position [3997, 0]
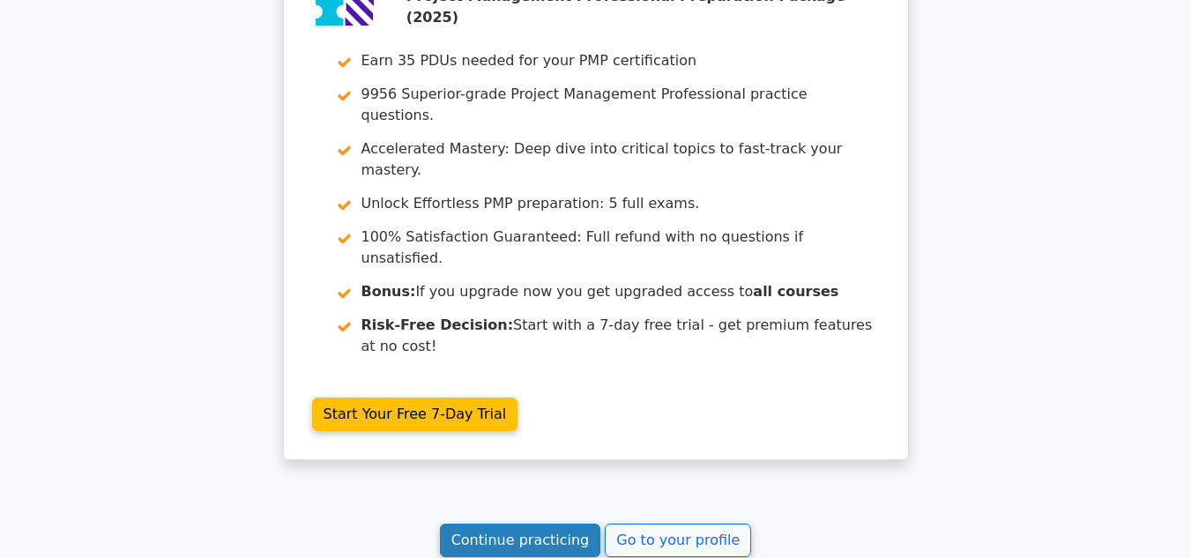
click at [552, 523] on link "Continue practicing" at bounding box center [520, 539] width 161 height 33
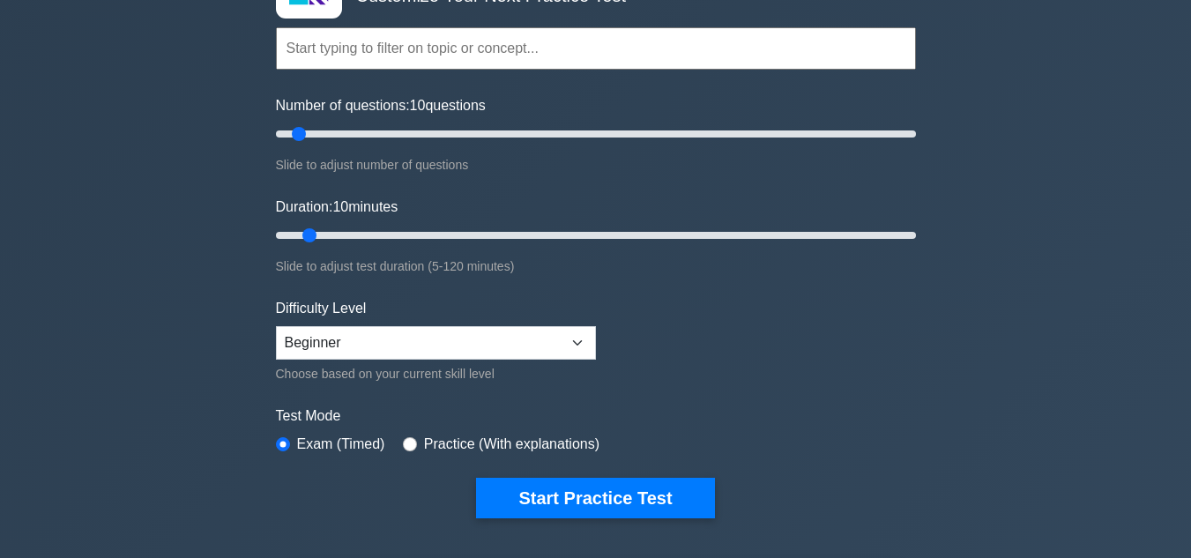
scroll to position [147, 0]
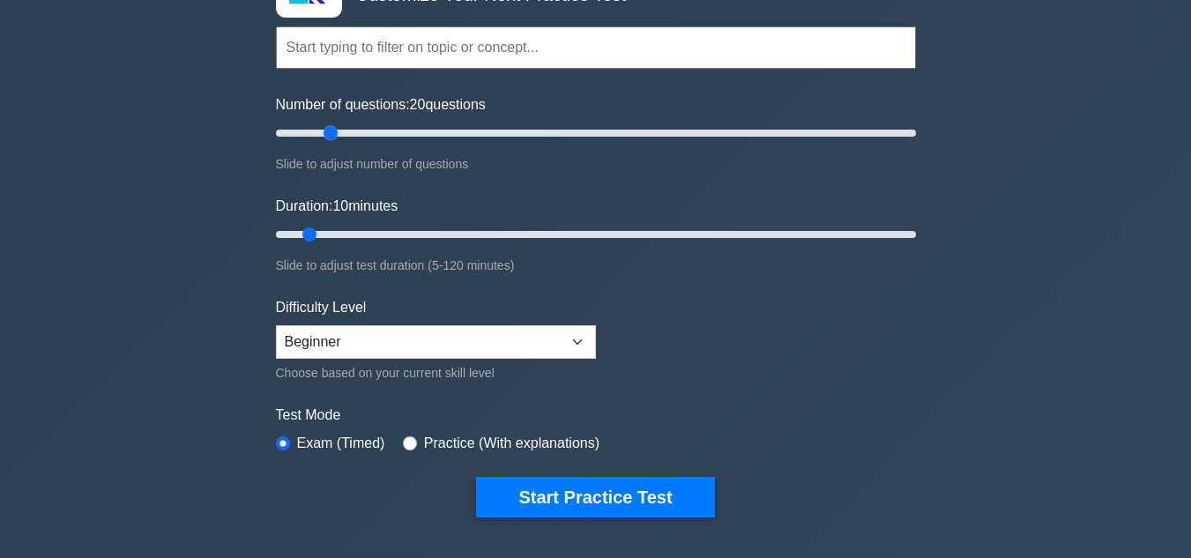
drag, startPoint x: 294, startPoint y: 135, endPoint x: 328, endPoint y: 135, distance: 33.5
type input "20"
click at [328, 135] on input "Number of questions: 20 questions" at bounding box center [596, 133] width 640 height 21
drag, startPoint x: 309, startPoint y: 234, endPoint x: 327, endPoint y: 234, distance: 17.6
type input "15"
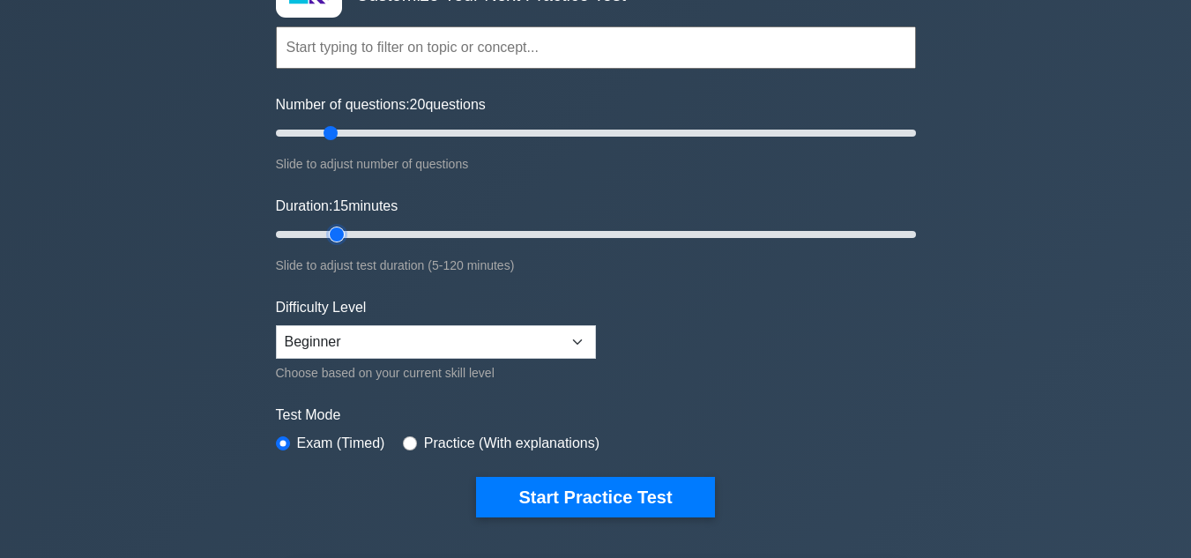
click at [327, 234] on input "Duration: 15 minutes" at bounding box center [596, 234] width 640 height 21
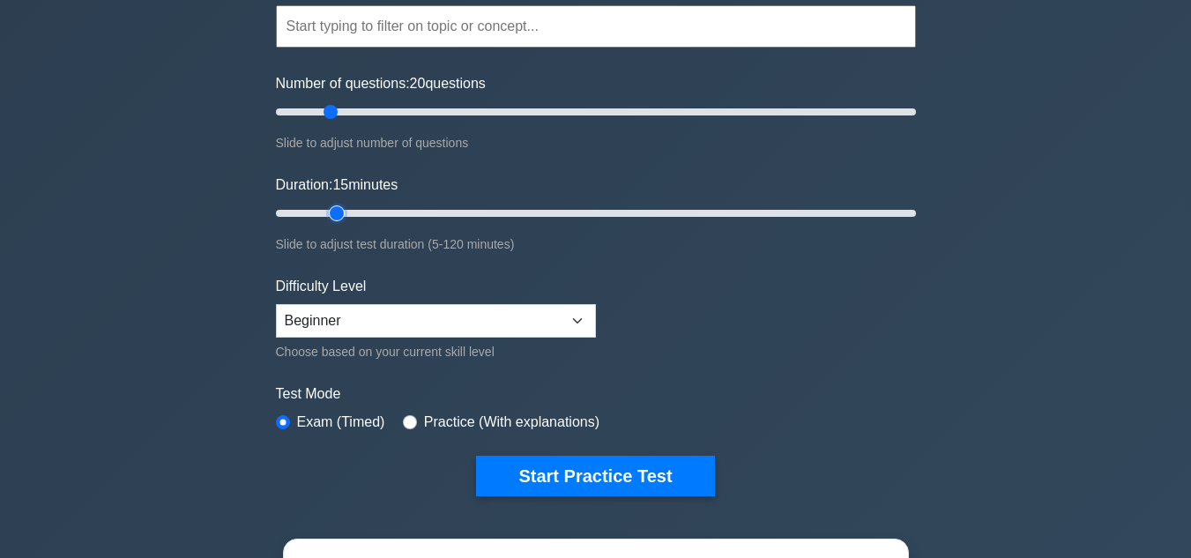
scroll to position [165, 0]
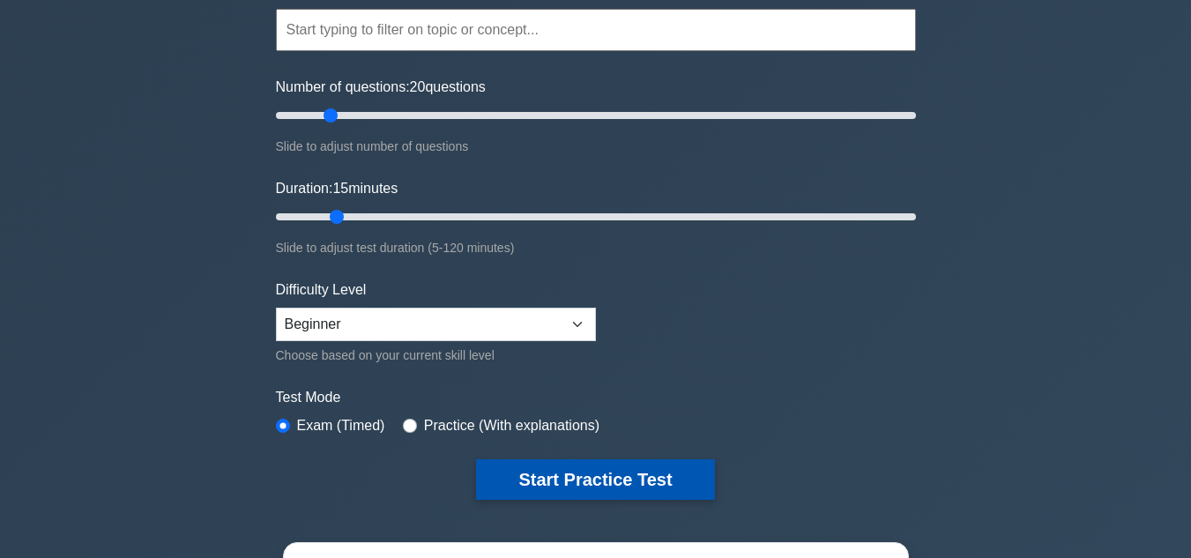
click at [618, 475] on button "Start Practice Test" at bounding box center [595, 479] width 238 height 41
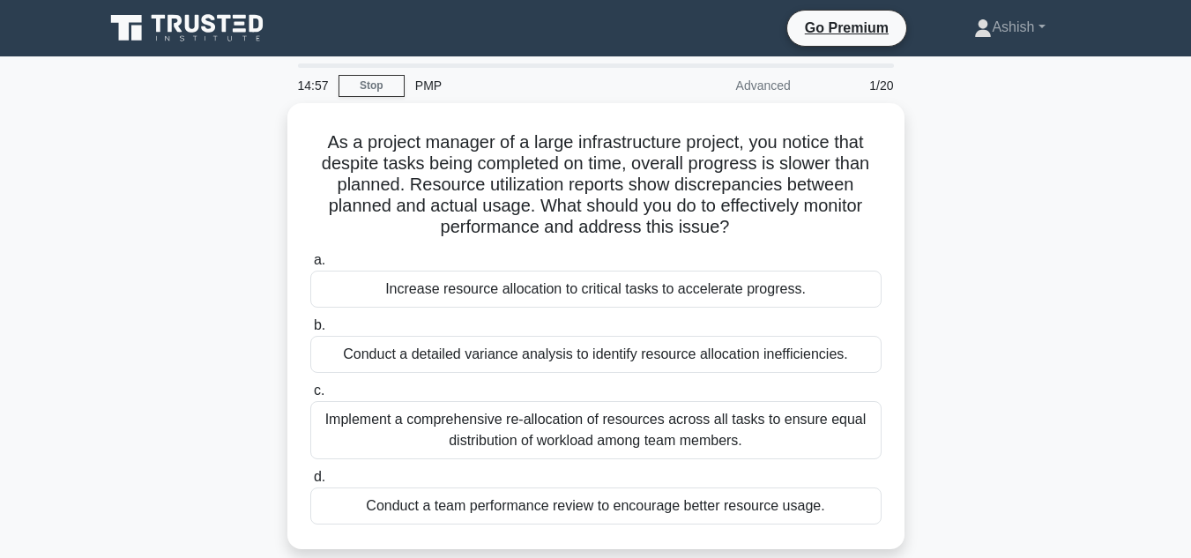
click at [1080, 196] on div "As a project manager of a large infrastructure project, you notice that despite…" at bounding box center [595, 336] width 1005 height 467
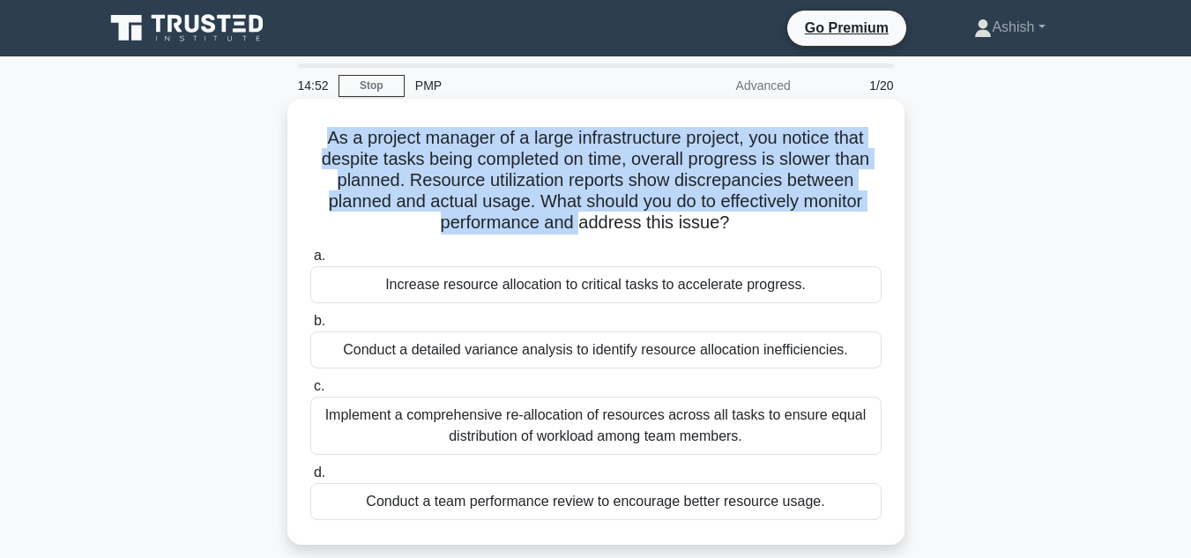
drag, startPoint x: 323, startPoint y: 135, endPoint x: 581, endPoint y: 215, distance: 270.4
click at [581, 215] on h5 "As a project manager of a large infrastructure project, you notice that despite…" at bounding box center [595, 181] width 575 height 108
click at [393, 167] on h5 "As a project manager of a large infrastructure project, you notice that despite…" at bounding box center [595, 181] width 575 height 108
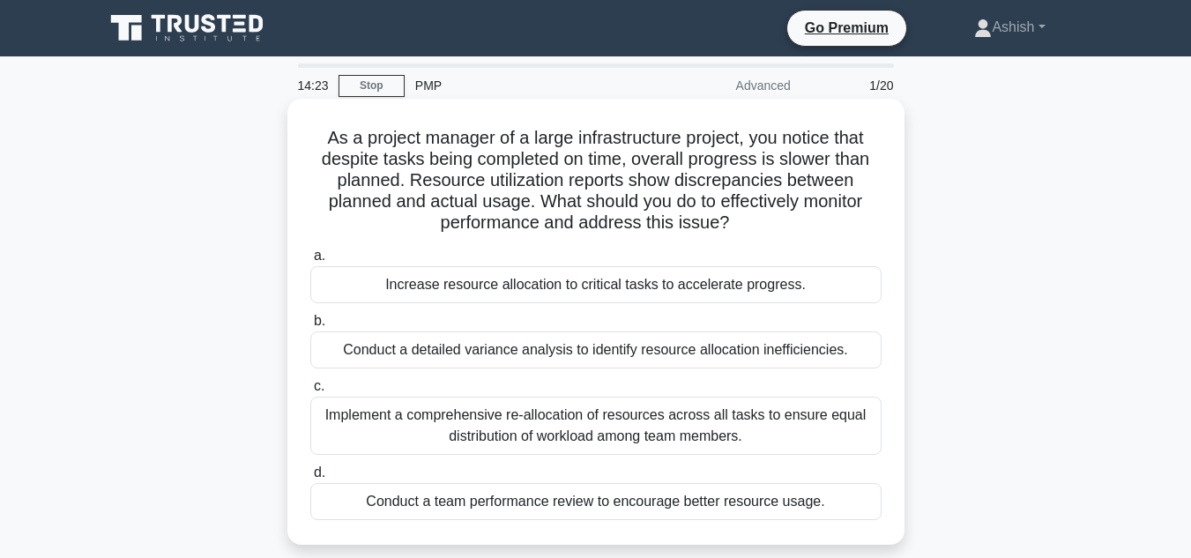
click at [393, 167] on h5 "As a project manager of a large infrastructure project, you notice that despite…" at bounding box center [595, 181] width 575 height 108
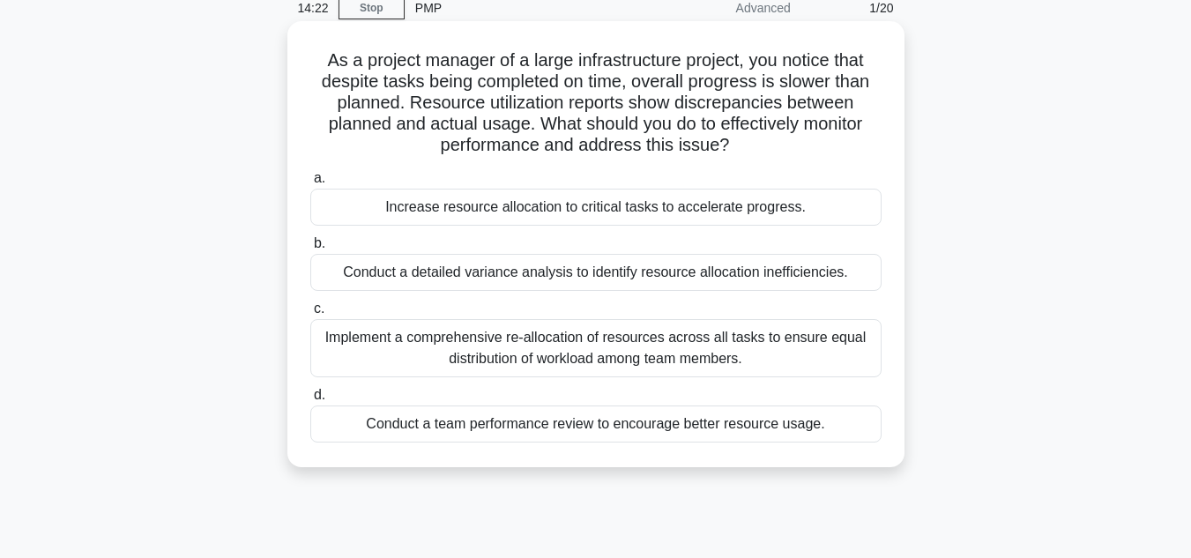
scroll to position [79, 0]
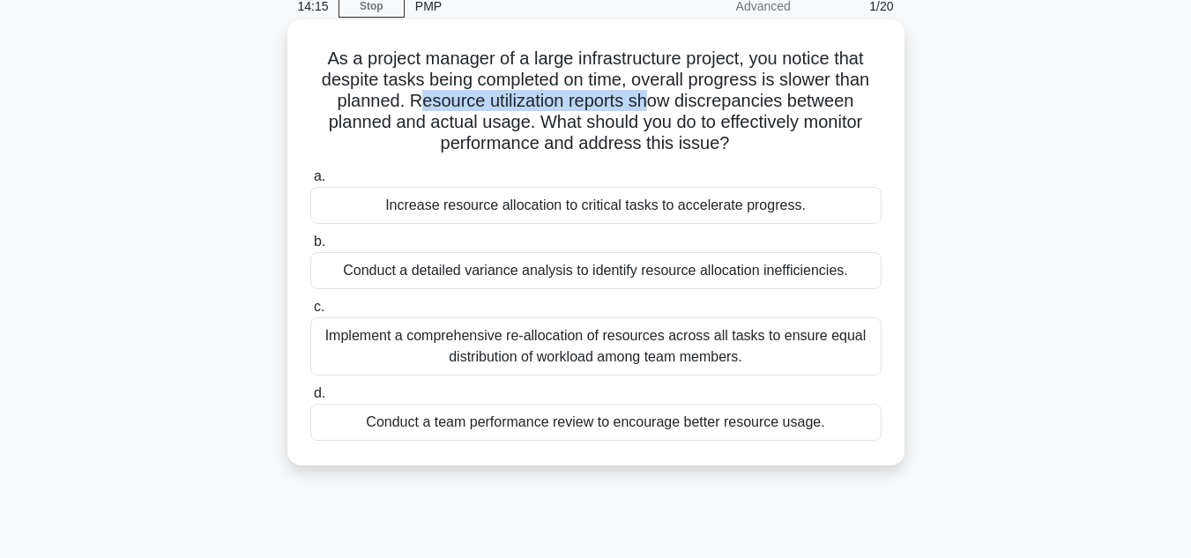
drag, startPoint x: 420, startPoint y: 99, endPoint x: 646, endPoint y: 111, distance: 226.0
click at [646, 111] on h5 "As a project manager of a large infrastructure project, you notice that despite…" at bounding box center [595, 102] width 575 height 108
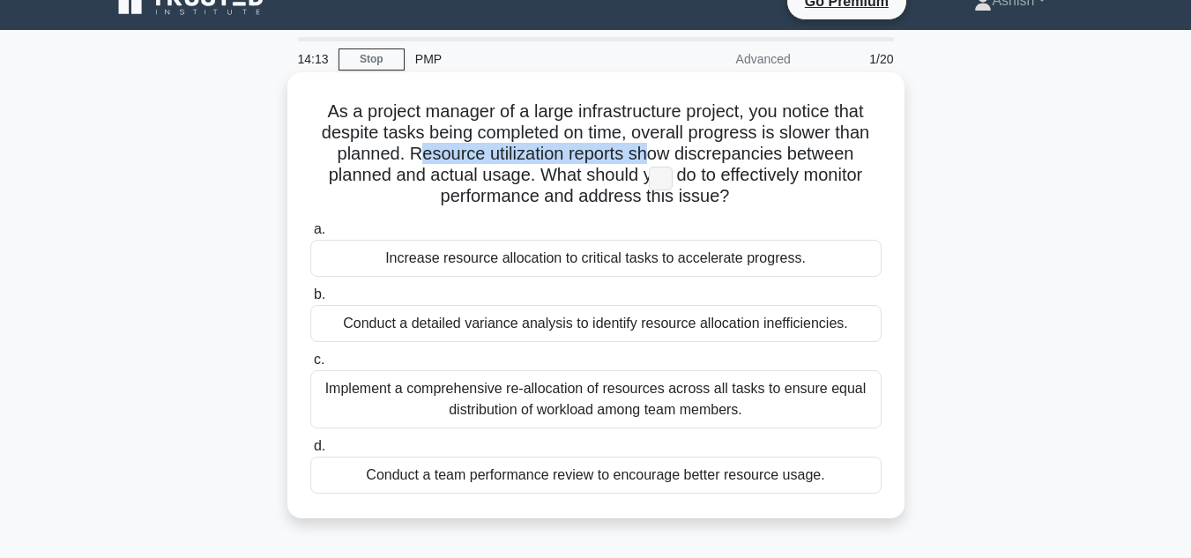
scroll to position [33, 0]
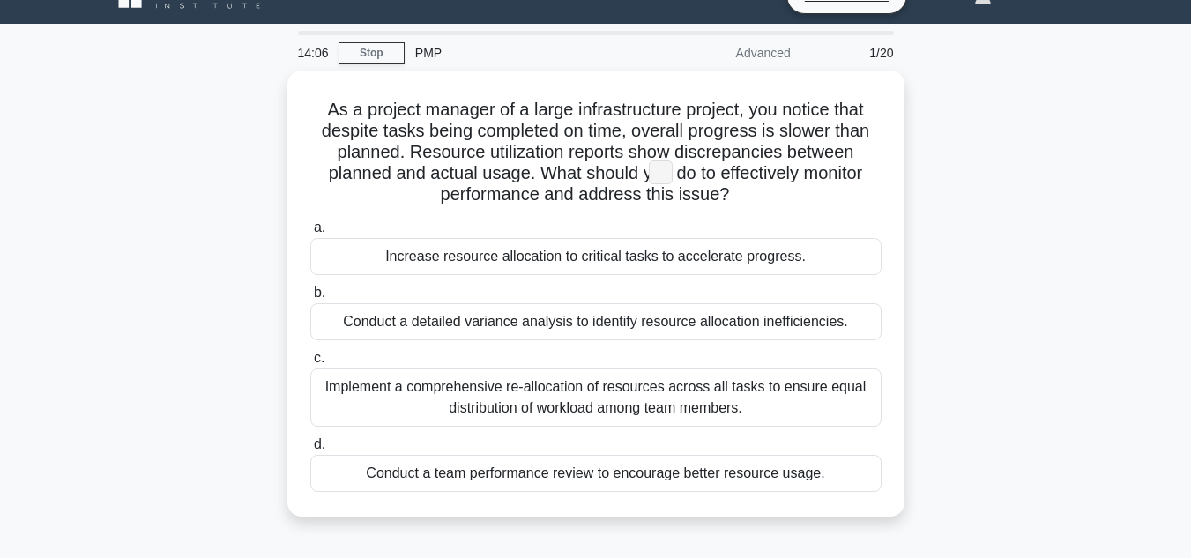
click at [150, 223] on div "As a project manager of a large infrastructure project, you notice that despite…" at bounding box center [595, 304] width 1005 height 467
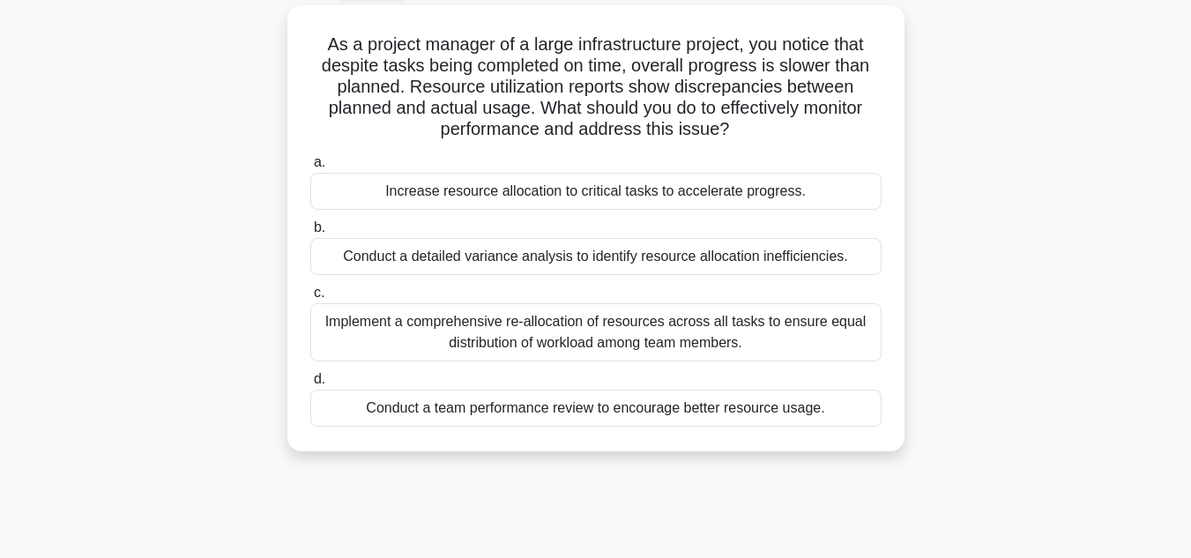
scroll to position [117, 0]
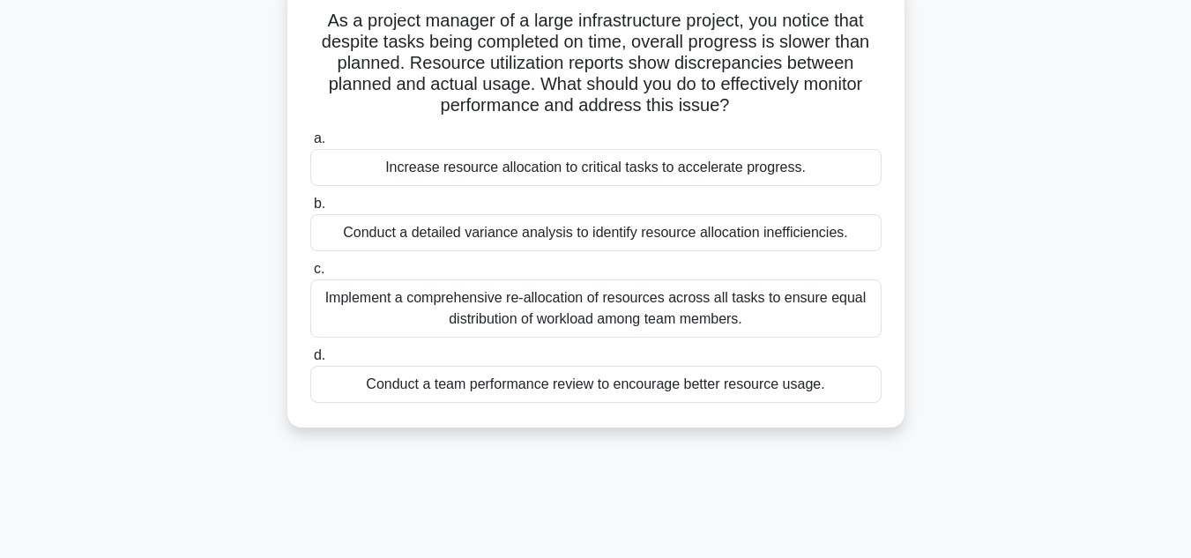
click at [772, 314] on div "Implement a comprehensive re-allocation of resources across all tasks to ensure…" at bounding box center [595, 308] width 571 height 58
click at [310, 275] on input "c. Implement a comprehensive re-allocation of resources across all tasks to ens…" at bounding box center [310, 269] width 0 height 11
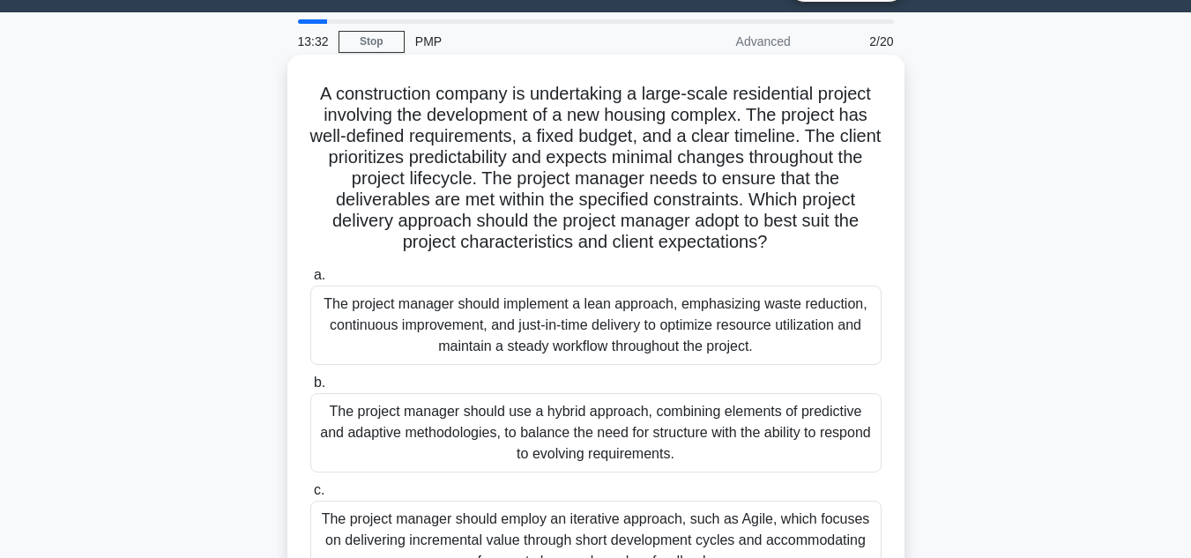
scroll to position [0, 0]
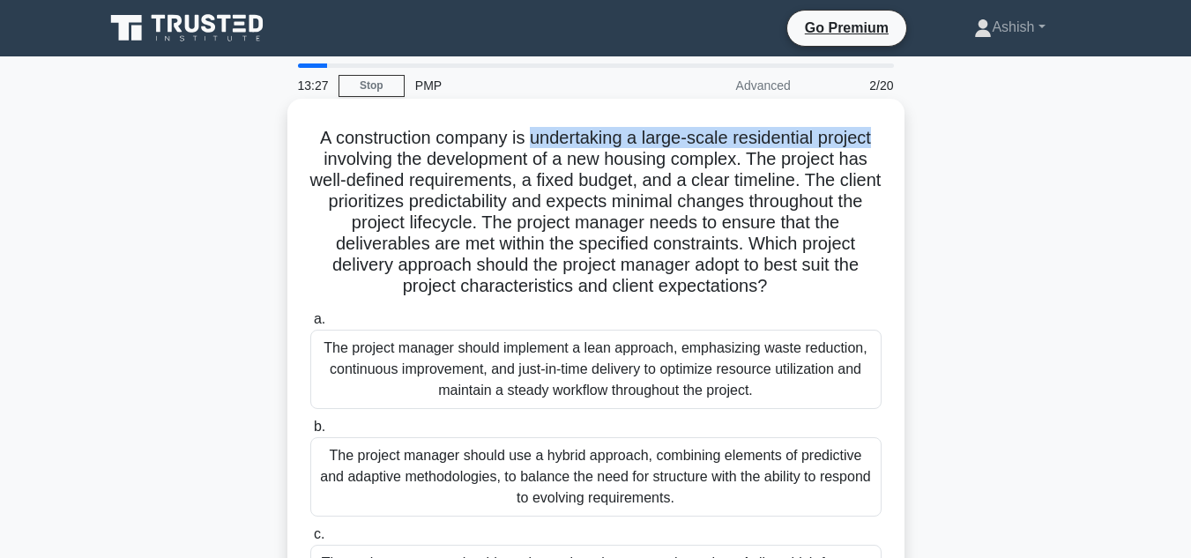
drag, startPoint x: 528, startPoint y: 141, endPoint x: 880, endPoint y: 149, distance: 351.7
click at [880, 149] on h5 "A construction company is undertaking a large-scale residential project involvi…" at bounding box center [595, 212] width 575 height 171
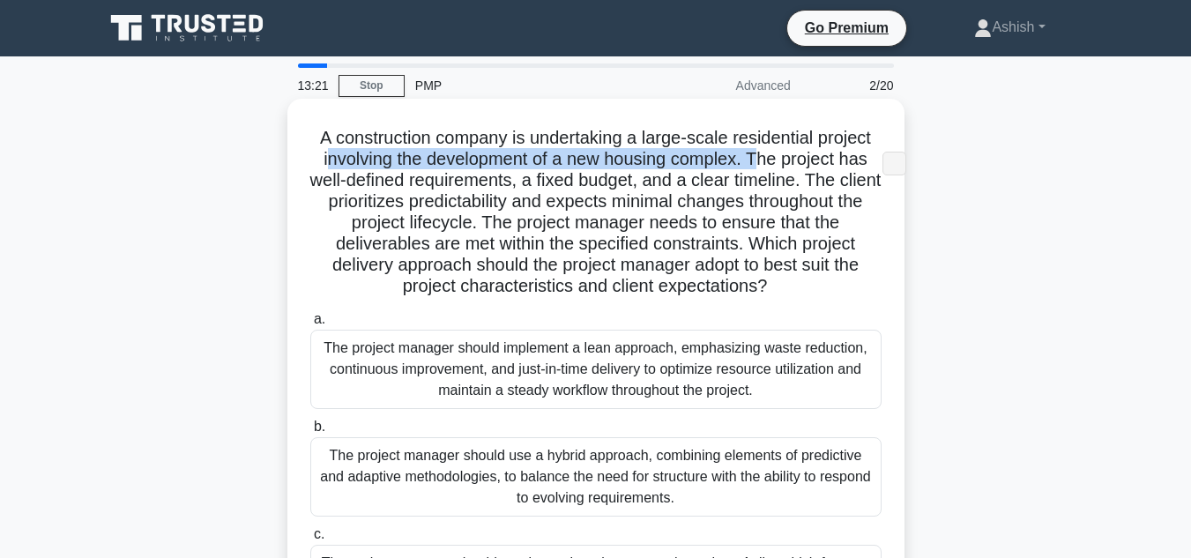
drag, startPoint x: 320, startPoint y: 163, endPoint x: 768, endPoint y: 160, distance: 447.7
click at [768, 160] on h5 "A construction company is undertaking a large-scale residential project involvi…" at bounding box center [595, 212] width 575 height 171
click at [697, 164] on h5 "A construction company is undertaking a large-scale residential project involvi…" at bounding box center [595, 212] width 575 height 171
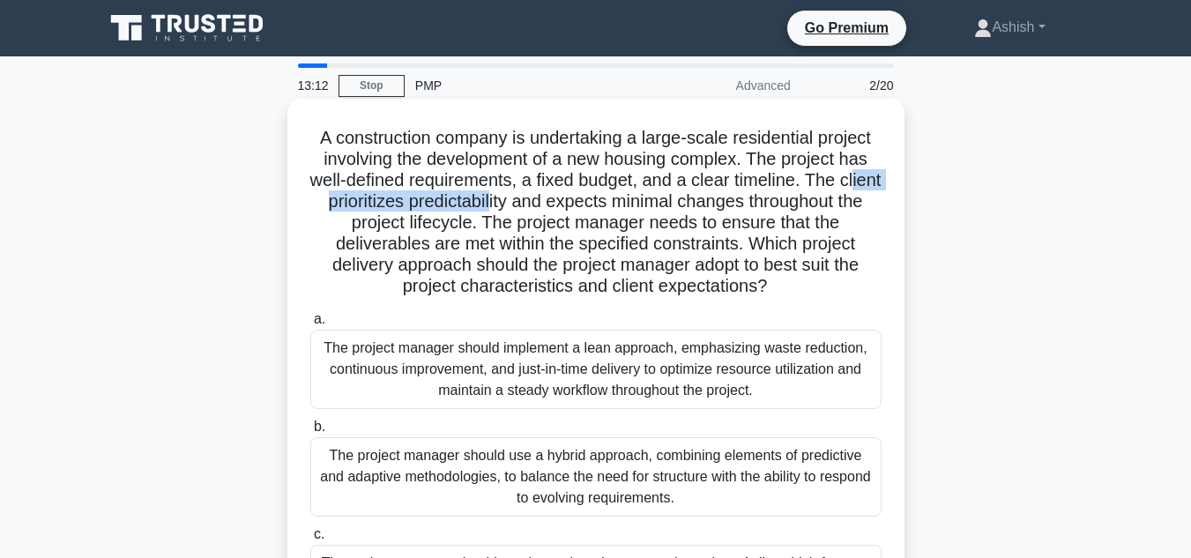
drag, startPoint x: 371, startPoint y: 201, endPoint x: 575, endPoint y: 203, distance: 203.6
click at [575, 203] on h5 "A construction company is undertaking a large-scale residential project involvi…" at bounding box center [595, 212] width 575 height 171
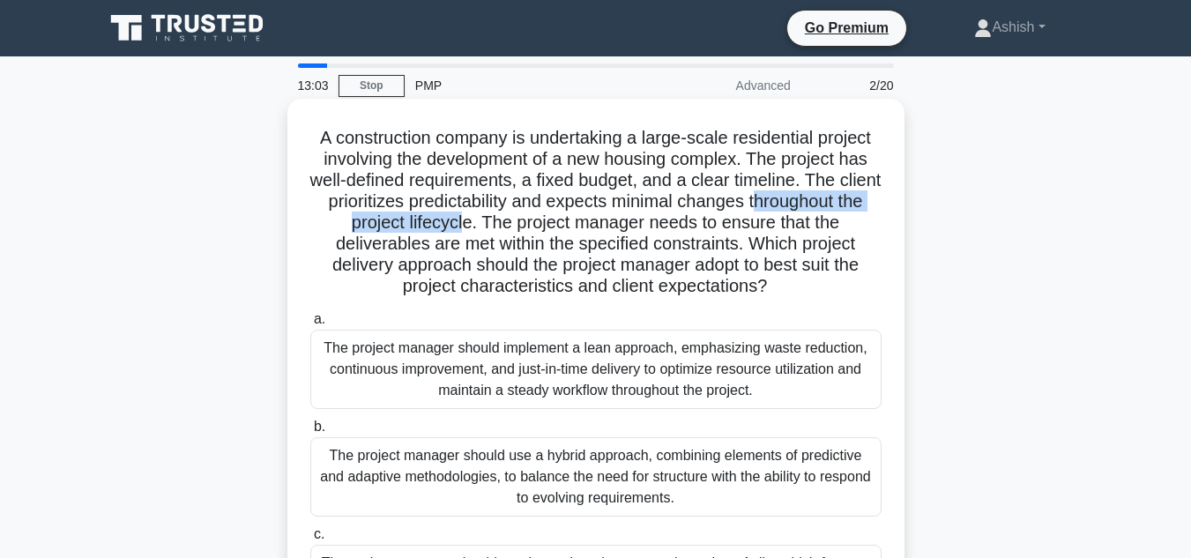
drag, startPoint x: 326, startPoint y: 226, endPoint x: 559, endPoint y: 226, distance: 232.7
click at [559, 226] on h5 "A construction company is undertaking a large-scale residential project involvi…" at bounding box center [595, 212] width 575 height 171
click at [582, 222] on h5 "A construction company is undertaking a large-scale residential project involvi…" at bounding box center [595, 212] width 575 height 171
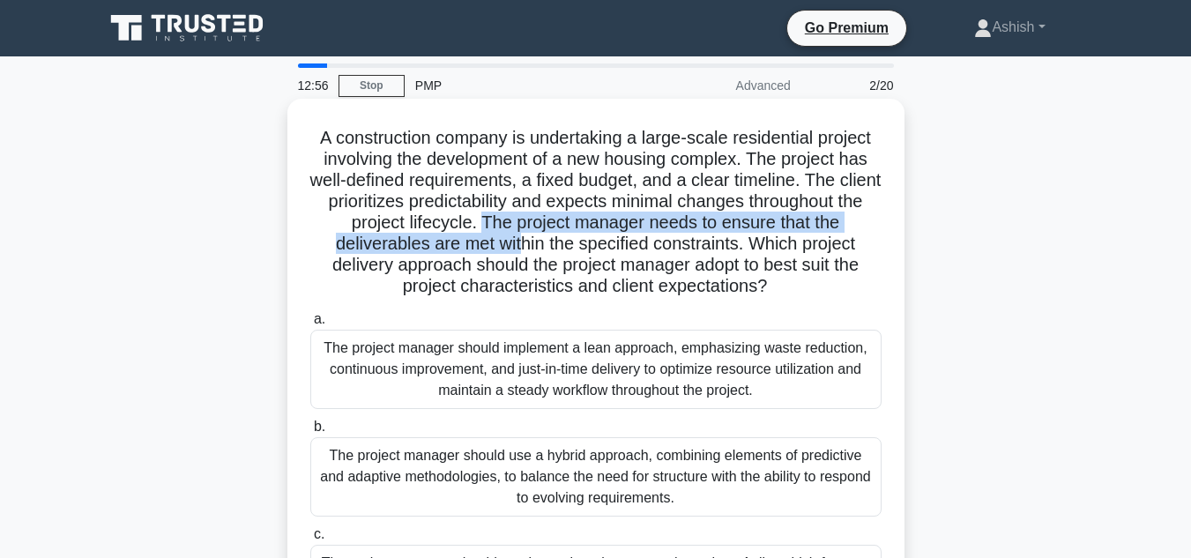
drag, startPoint x: 582, startPoint y: 222, endPoint x: 584, endPoint y: 246, distance: 23.9
click at [584, 246] on h5 "A construction company is undertaking a large-scale residential project involvi…" at bounding box center [595, 212] width 575 height 171
click at [729, 232] on h5 "A construction company is undertaking a large-scale residential project involvi…" at bounding box center [595, 212] width 575 height 171
drag, startPoint x: 632, startPoint y: 224, endPoint x: 779, endPoint y: 243, distance: 148.4
click at [779, 243] on h5 "A construction company is undertaking a large-scale residential project involvi…" at bounding box center [595, 212] width 575 height 171
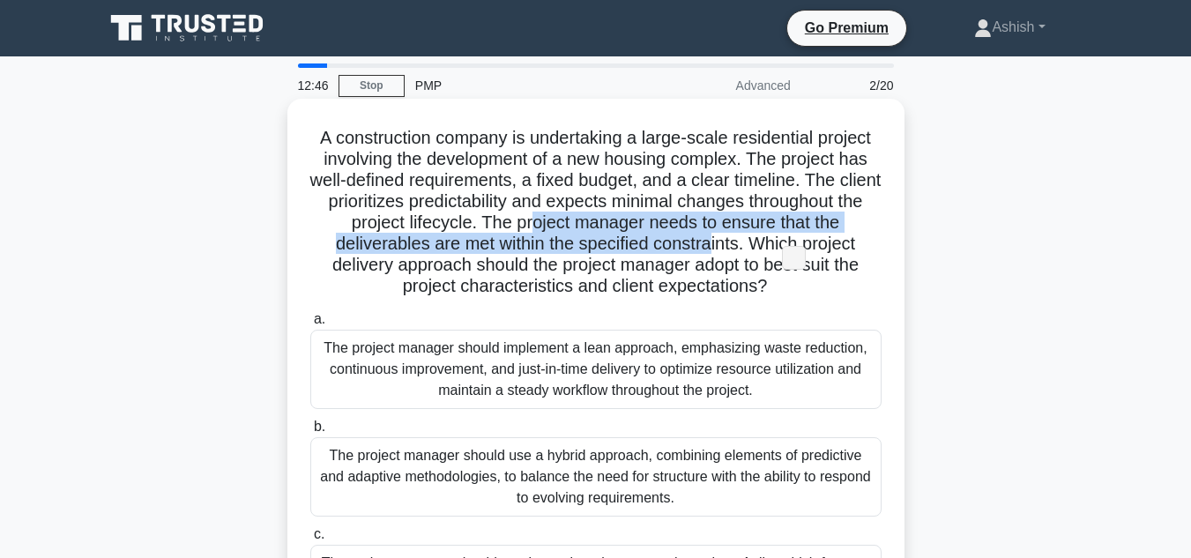
click at [737, 243] on h5 "A construction company is undertaking a large-scale residential project involvi…" at bounding box center [595, 212] width 575 height 171
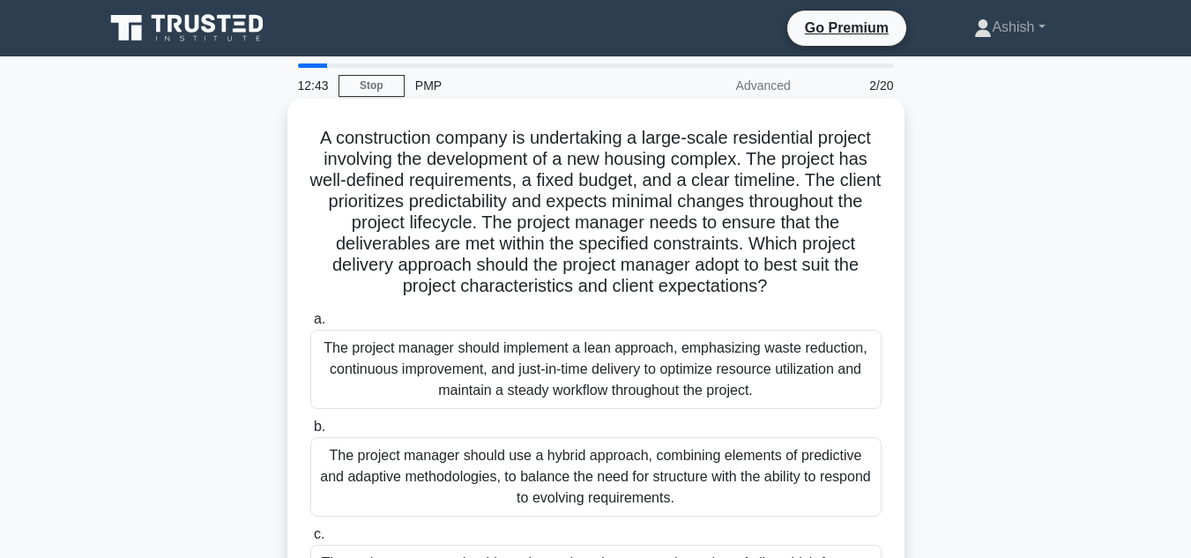
drag, startPoint x: 814, startPoint y: 244, endPoint x: 844, endPoint y: 298, distance: 61.5
click at [844, 298] on h5 "A construction company is undertaking a large-scale residential project involvi…" at bounding box center [595, 212] width 575 height 171
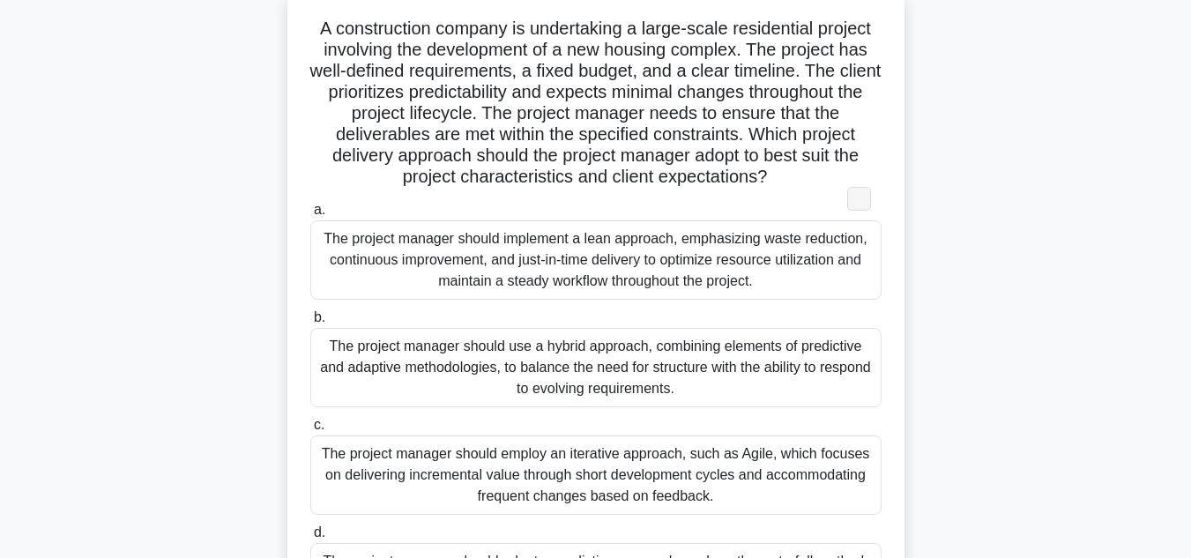
scroll to position [117, 0]
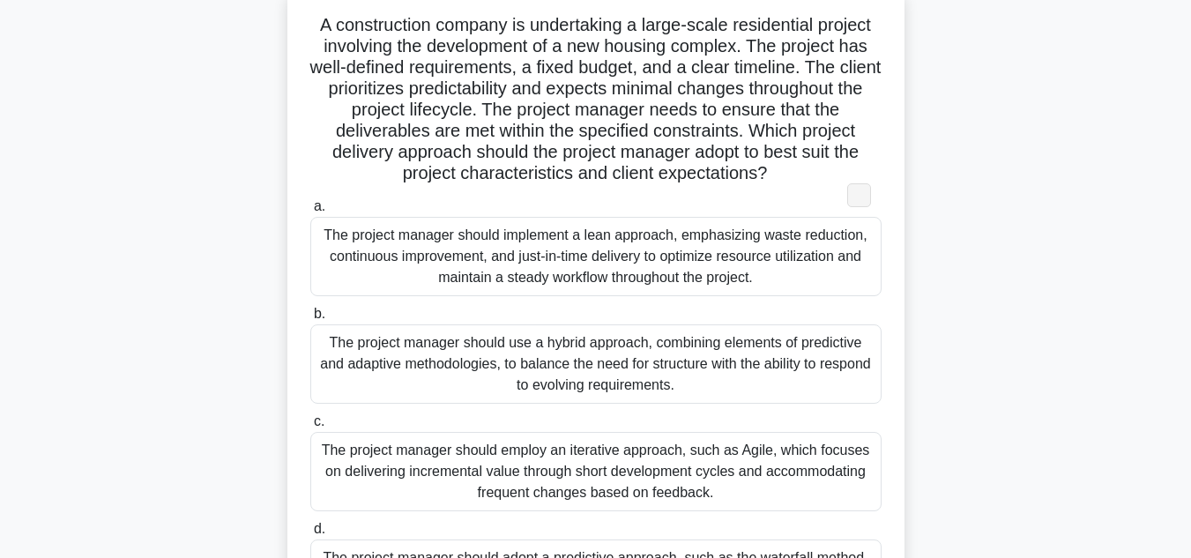
click at [173, 303] on div "A construction company is undertaking a large-scale residential project involvi…" at bounding box center [595, 325] width 1005 height 679
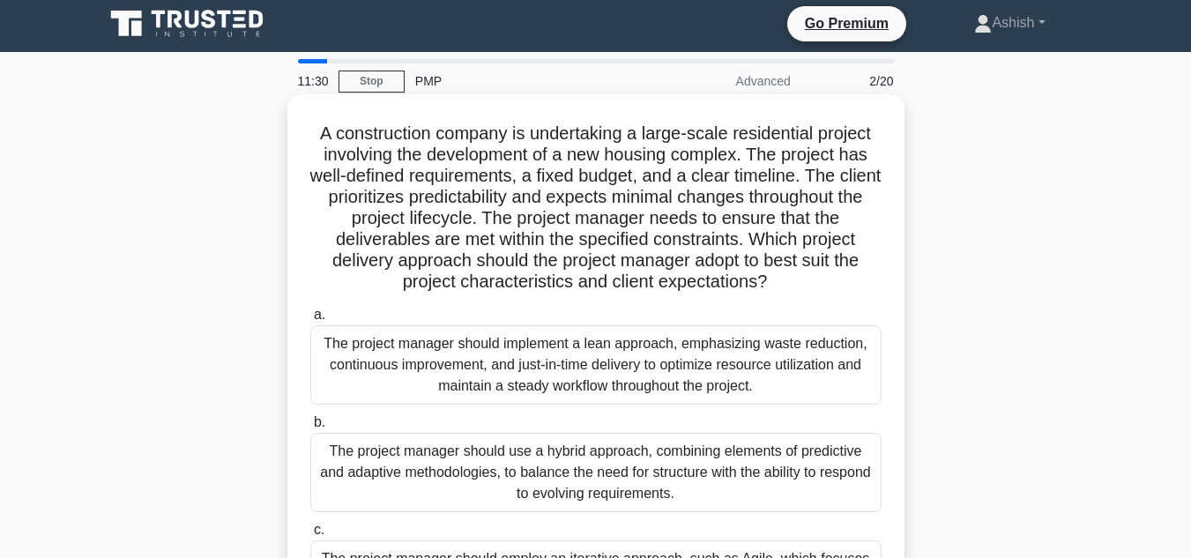
scroll to position [0, 0]
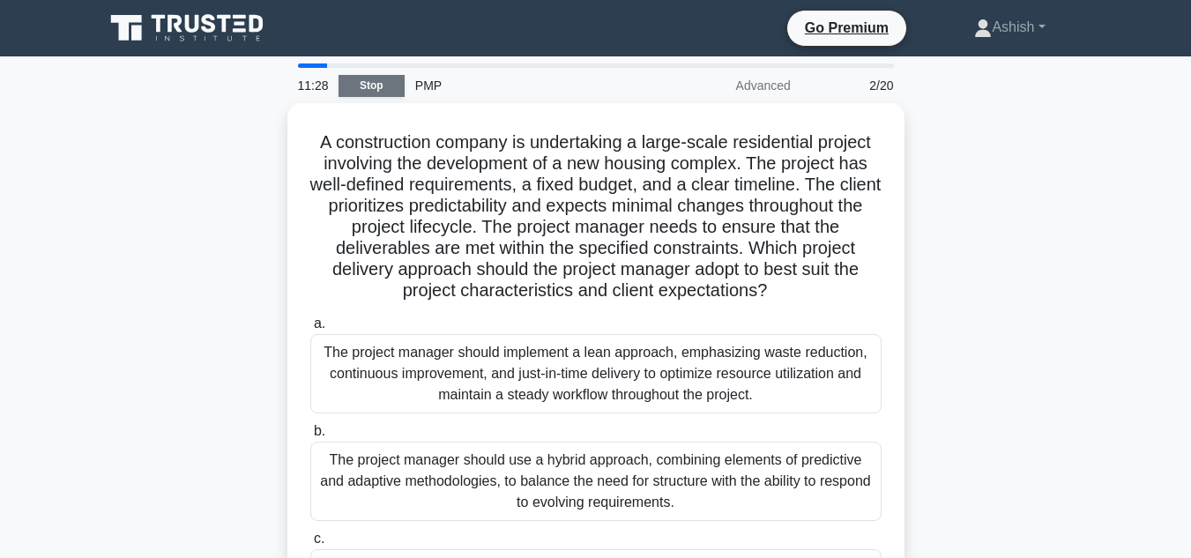
click at [387, 83] on link "Stop" at bounding box center [371, 86] width 66 height 22
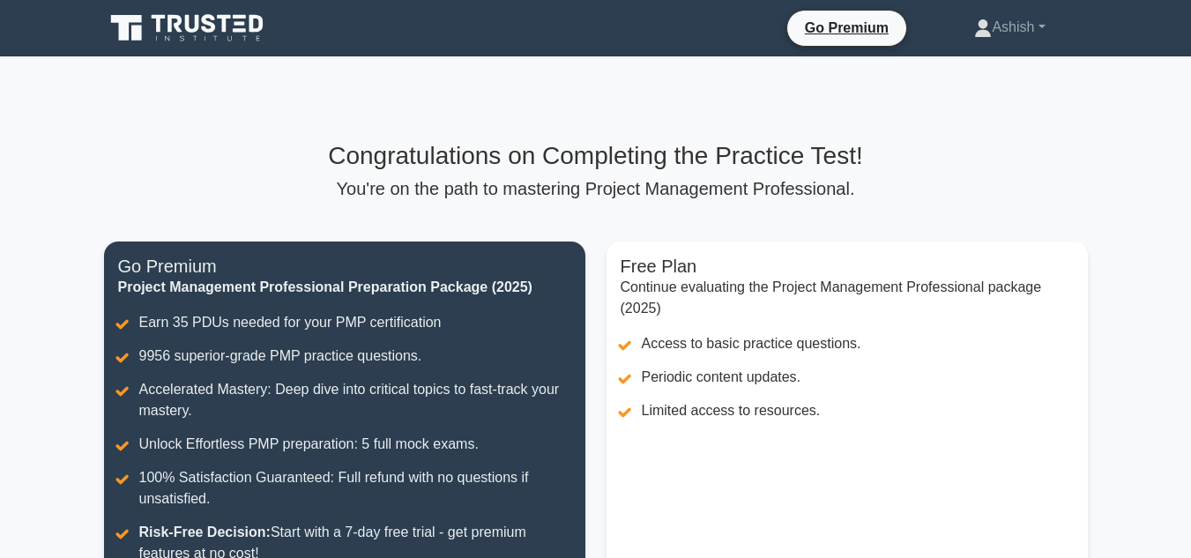
click at [1020, 146] on h3 "Congratulations on Completing the Practice Test!" at bounding box center [596, 156] width 984 height 30
click at [1133, 152] on main "Congratulations on Completing the Practice Test! You're on the path to masterin…" at bounding box center [595, 408] width 1191 height 705
click at [1126, 227] on main "Congratulations on Completing the Practice Test! You're on the path to masterin…" at bounding box center [595, 408] width 1191 height 705
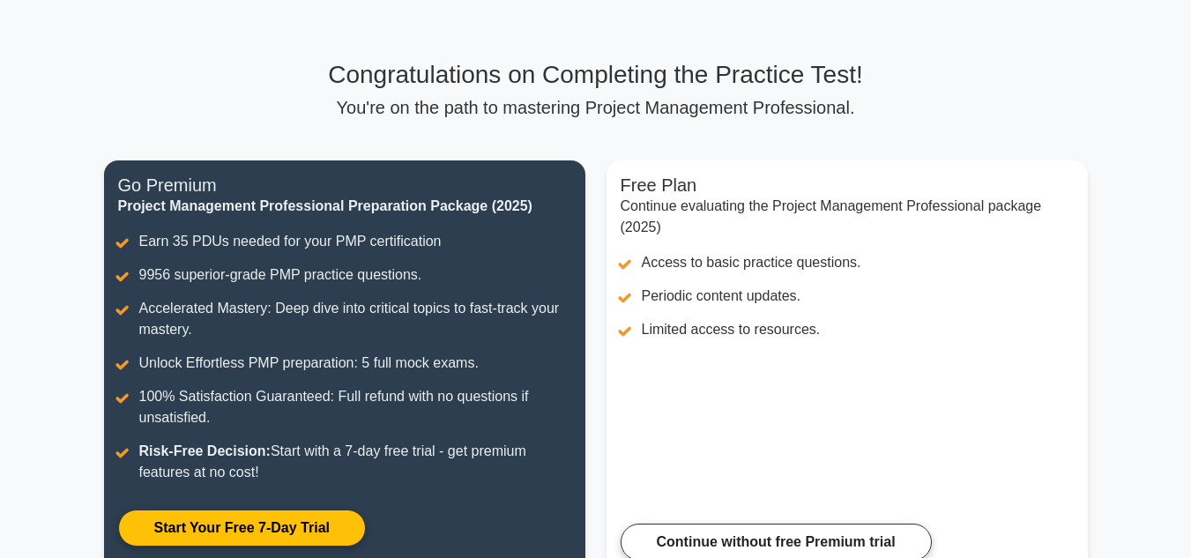
scroll to position [79, 0]
